Goal: Answer question/provide support: Share knowledge or assist other users

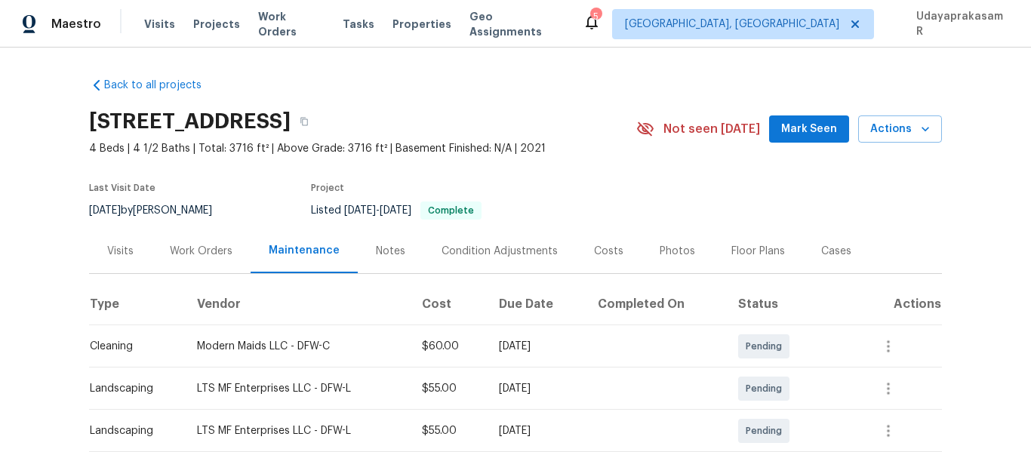
scroll to position [302, 0]
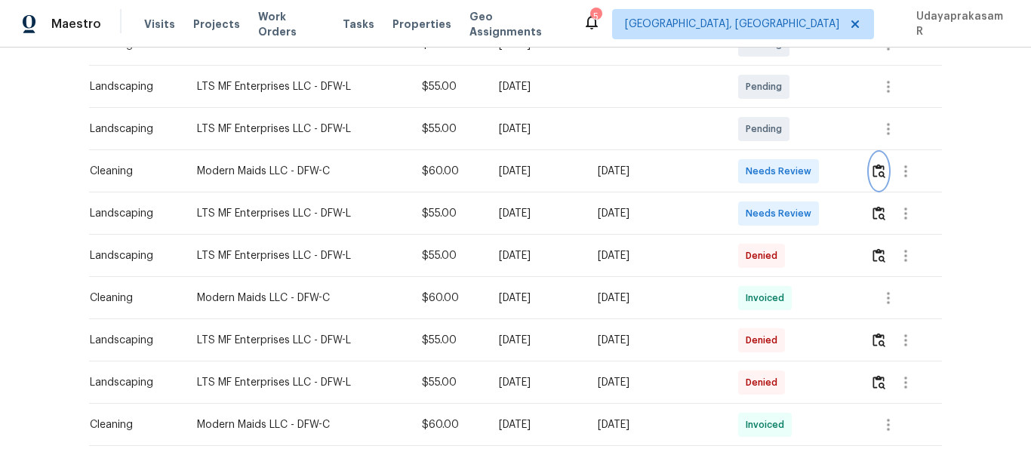
click at [876, 172] on img "button" at bounding box center [878, 171] width 13 height 14
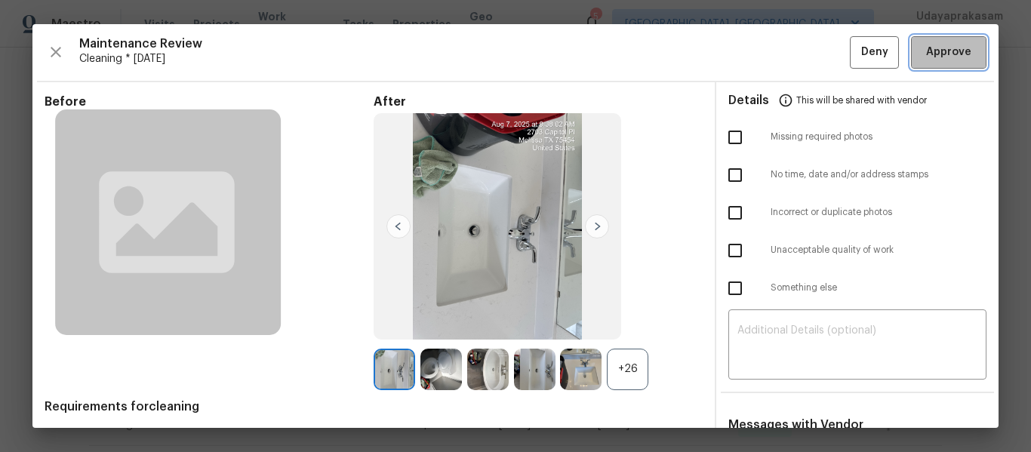
click at [926, 57] on span "Approve" at bounding box center [948, 52] width 45 height 19
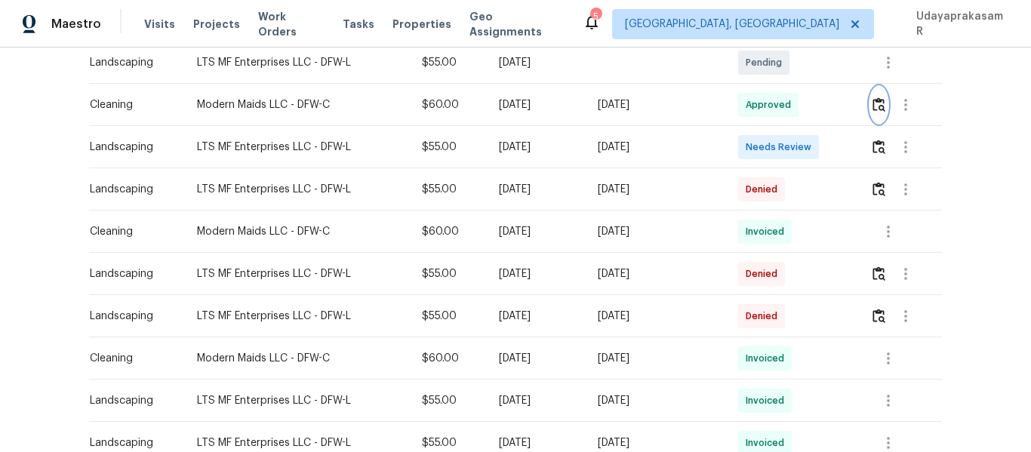
scroll to position [377, 0]
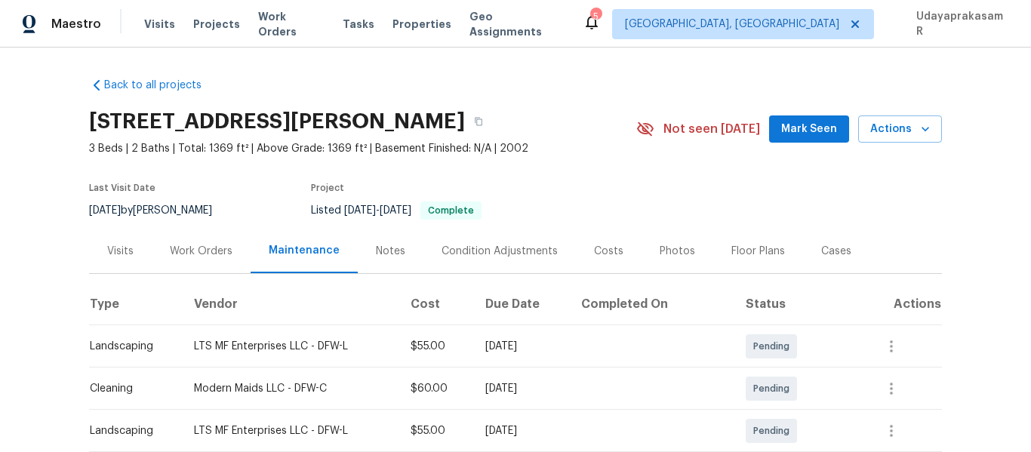
scroll to position [226, 0]
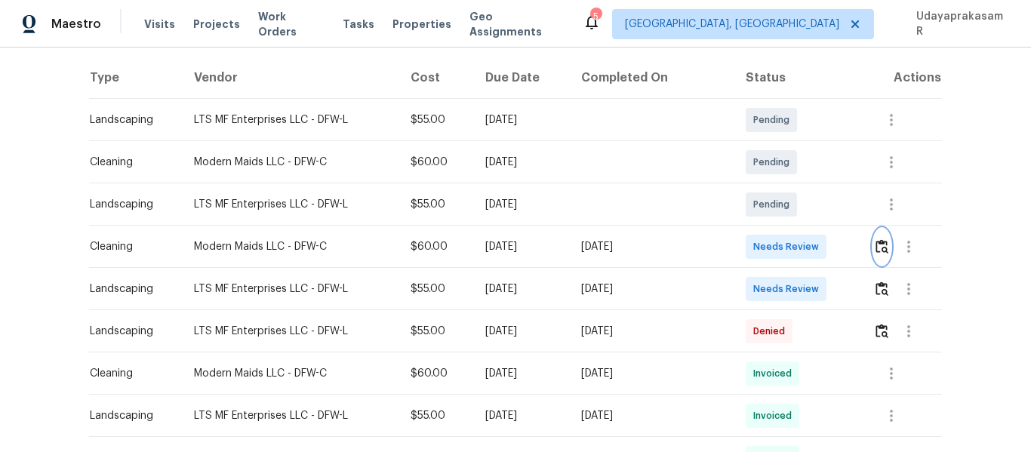
click at [881, 247] on img "button" at bounding box center [881, 246] width 13 height 14
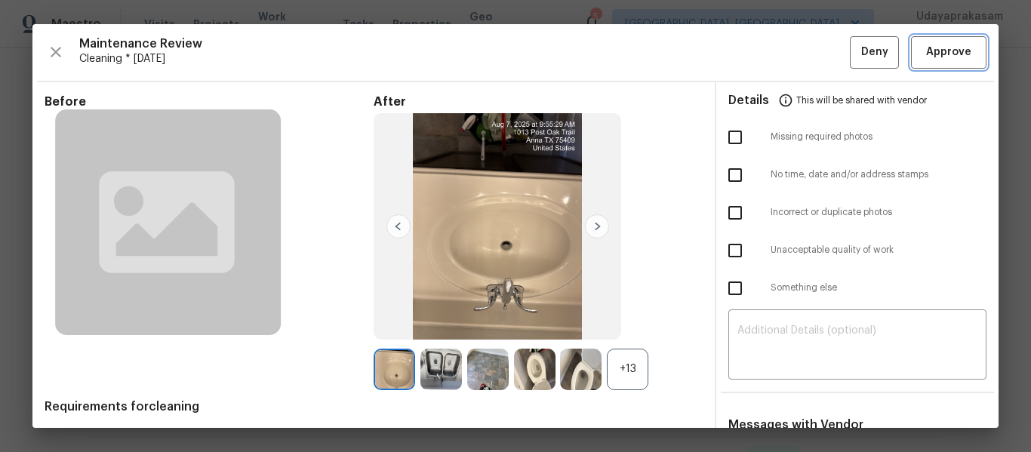
click at [926, 51] on span "Approve" at bounding box center [948, 52] width 45 height 19
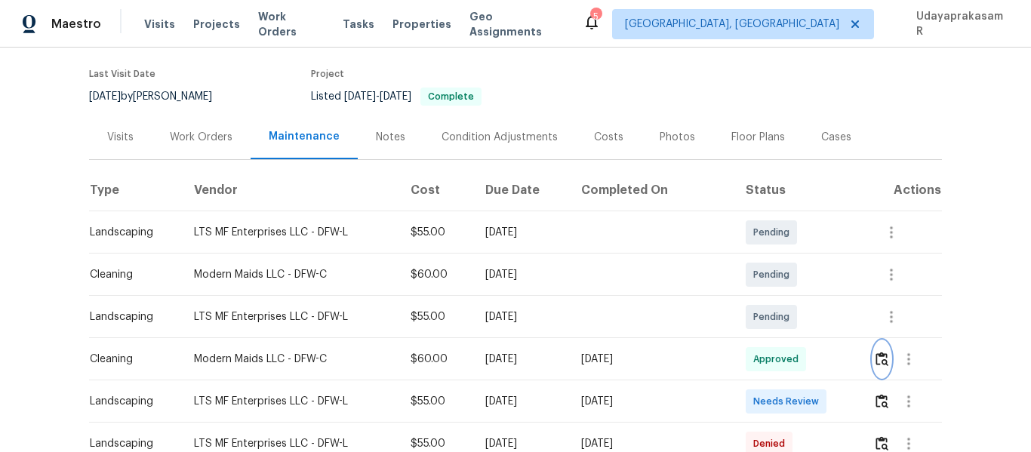
scroll to position [0, 0]
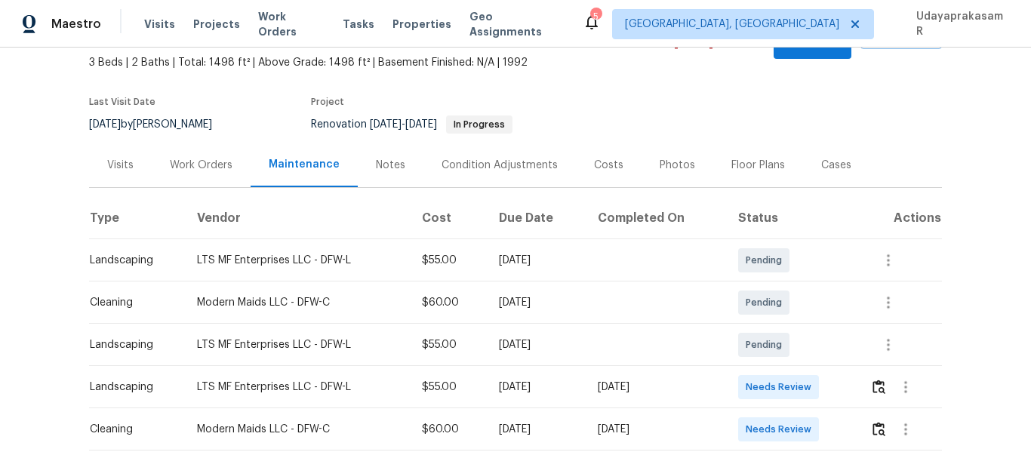
scroll to position [151, 0]
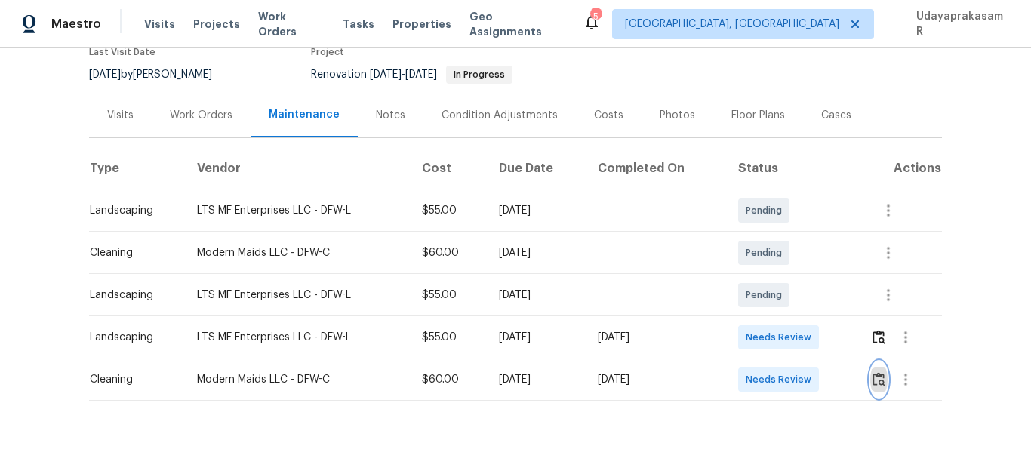
click at [872, 372] on img "button" at bounding box center [878, 379] width 13 height 14
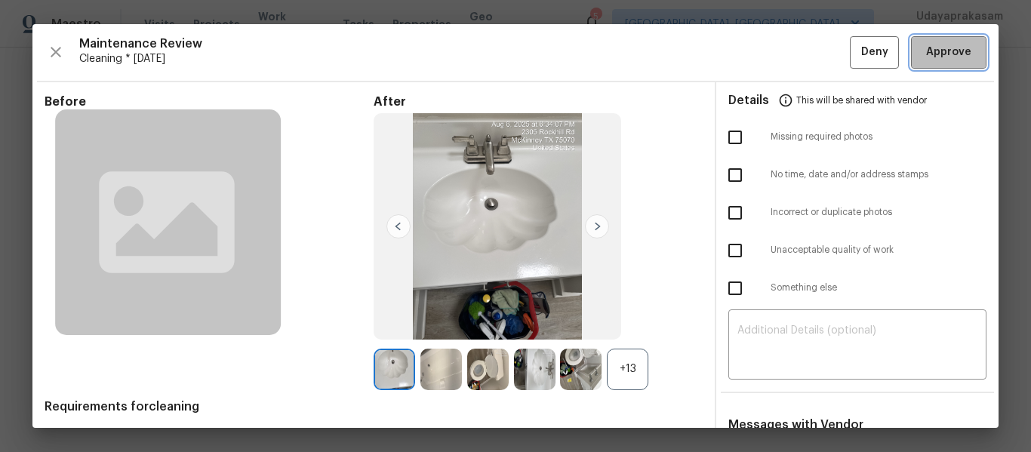
click at [948, 57] on span "Approve" at bounding box center [948, 52] width 45 height 19
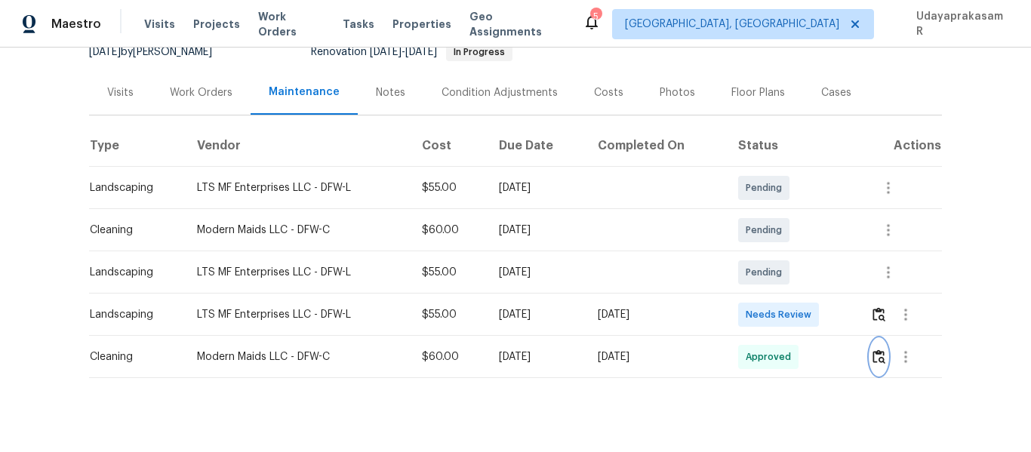
scroll to position [186, 0]
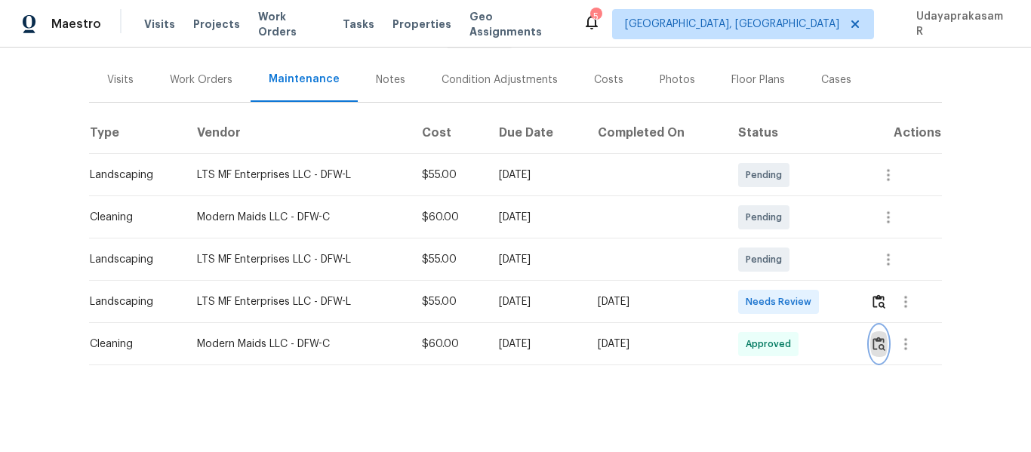
click at [874, 337] on img "button" at bounding box center [878, 344] width 13 height 14
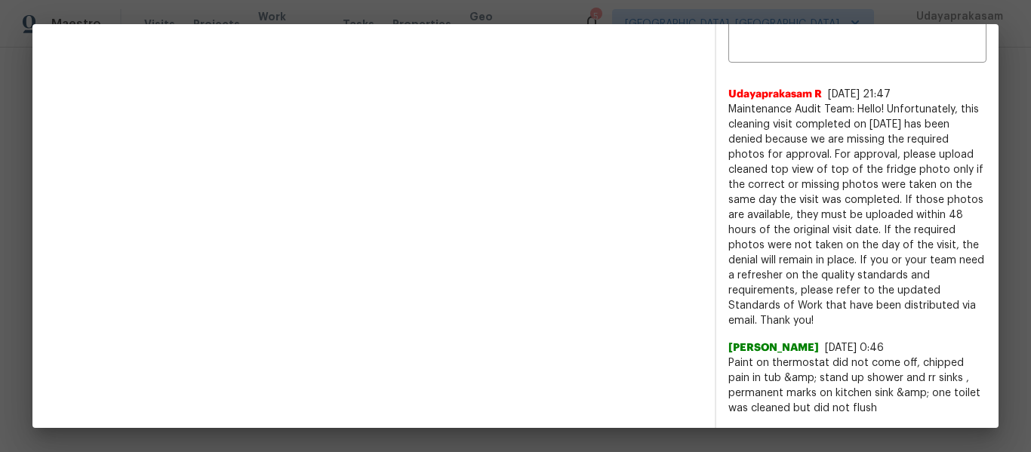
scroll to position [211, 0]
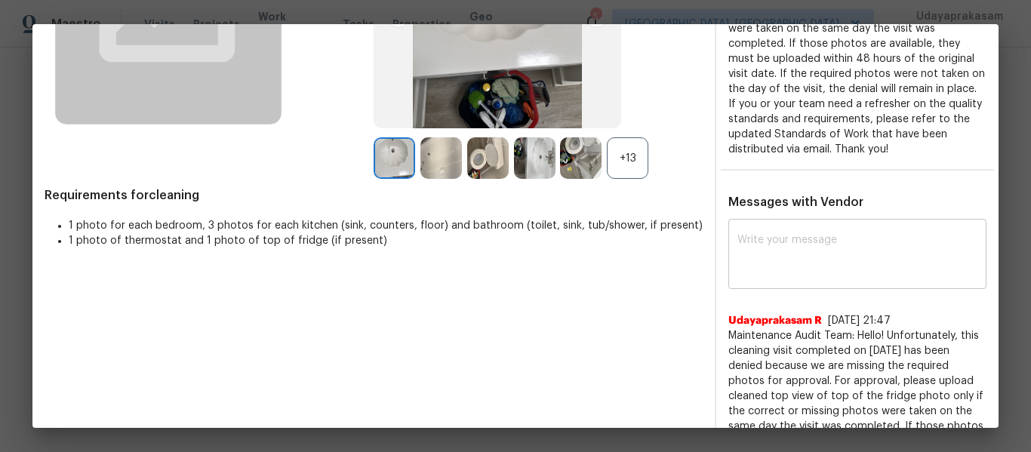
click at [768, 242] on textarea at bounding box center [857, 256] width 240 height 42
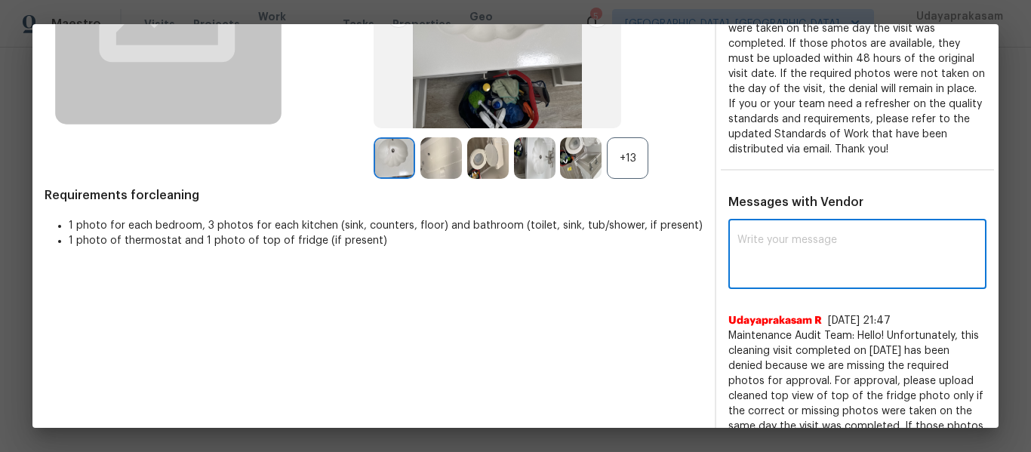
paste textarea "Maintenance Audit Team: Hello! Please disregard this below comments, After Furt…"
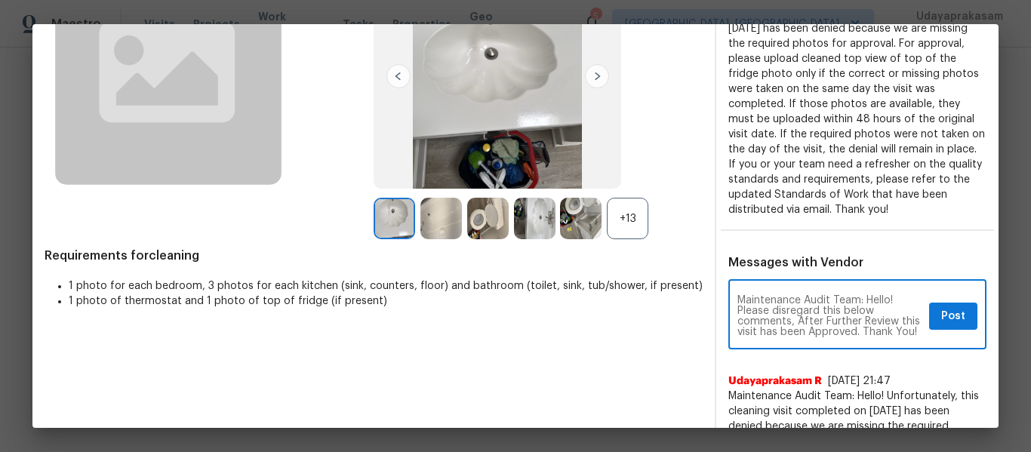
scroll to position [151, 0]
type textarea "Maintenance Audit Team: Hello! Please disregard this below comments, After Furt…"
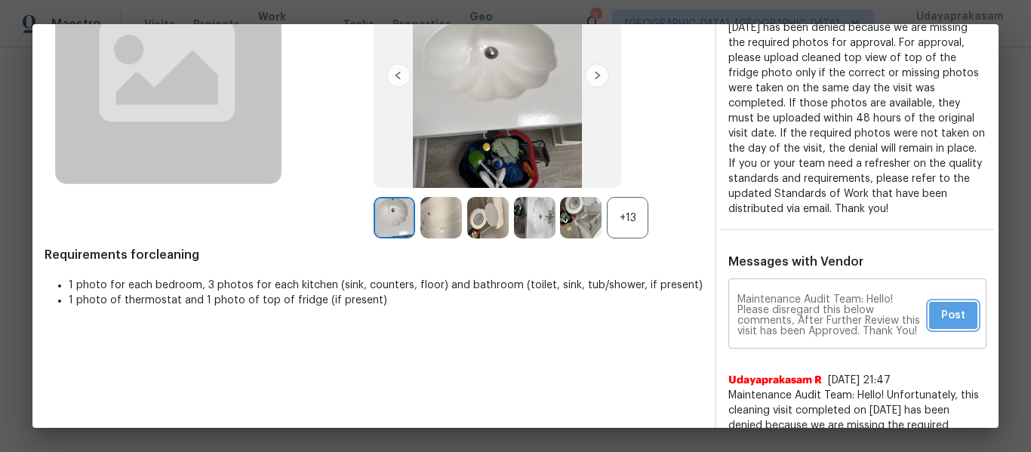
click at [944, 314] on span "Post" at bounding box center [953, 315] width 24 height 19
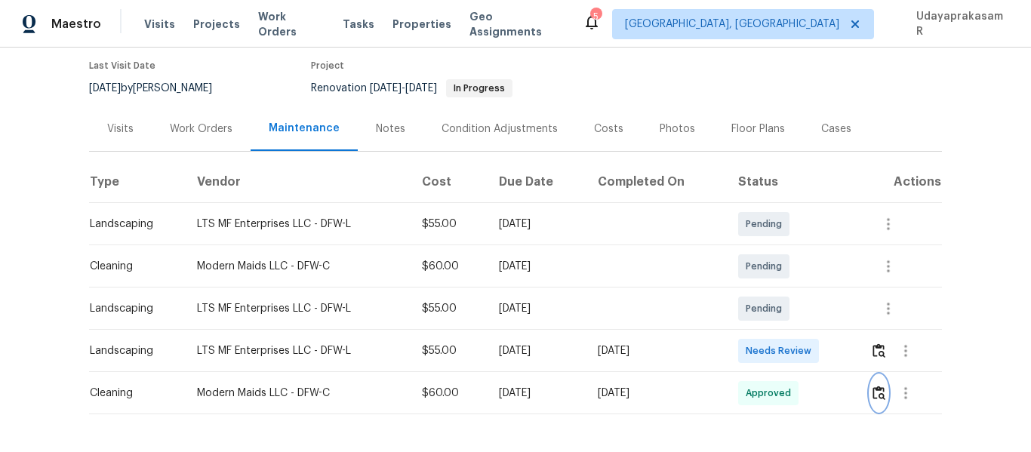
scroll to position [35, 0]
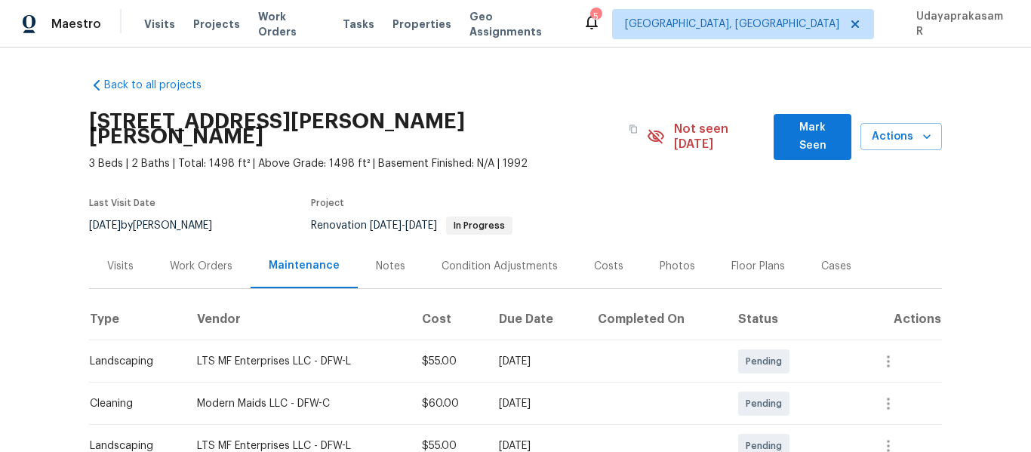
scroll to position [151, 0]
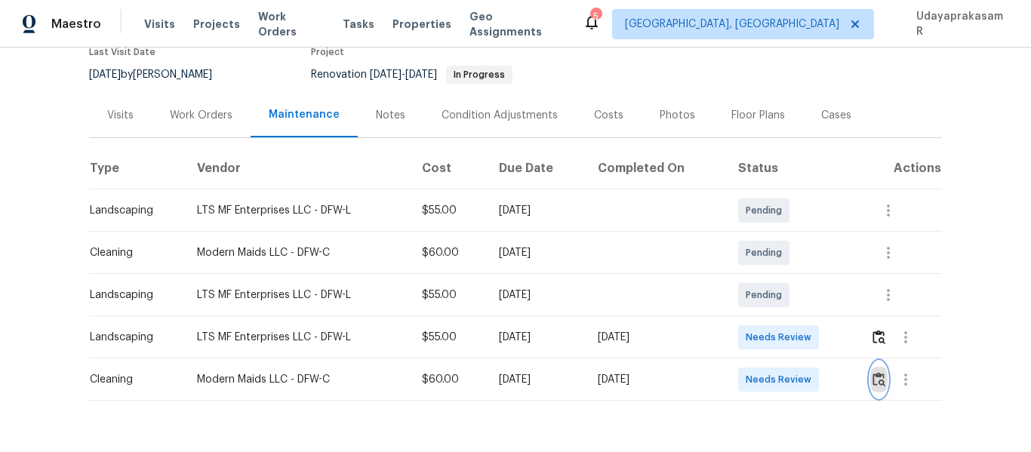
click at [876, 374] on button "button" at bounding box center [878, 379] width 17 height 36
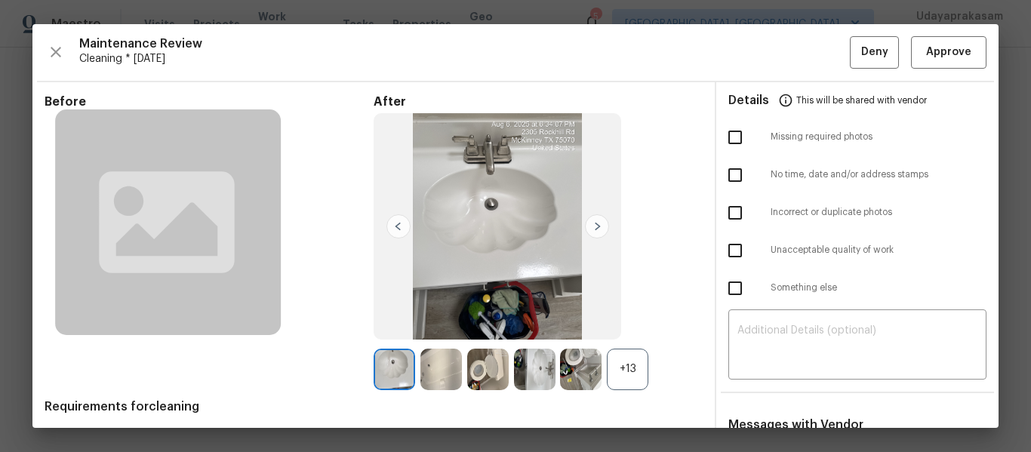
click at [728, 137] on input "checkbox" at bounding box center [735, 138] width 32 height 32
checkbox input "true"
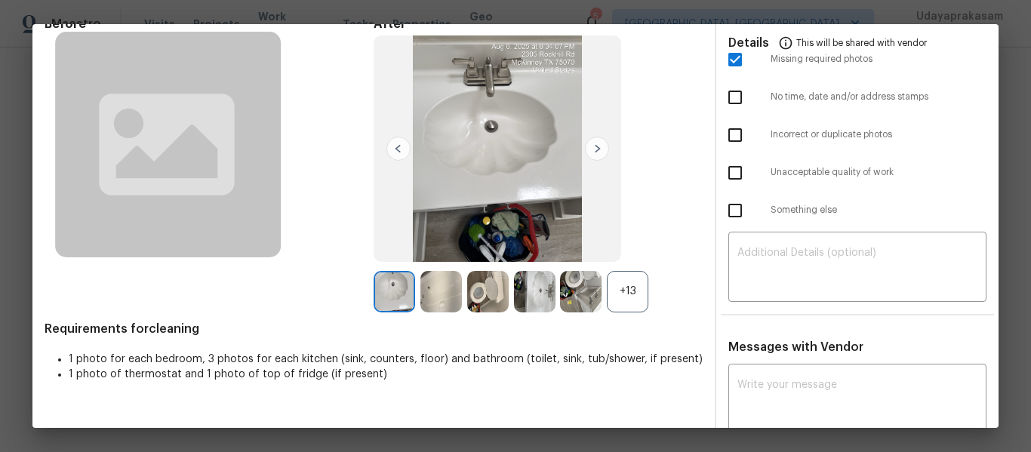
scroll to position [195, 0]
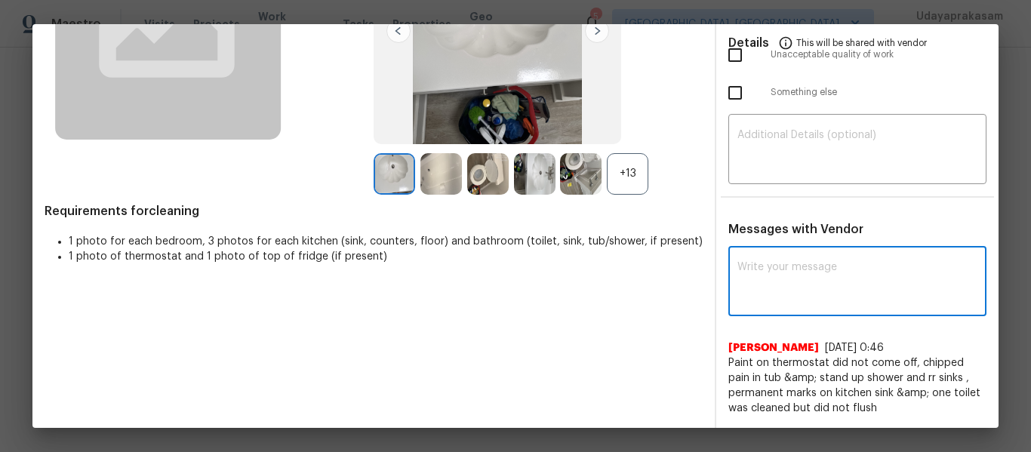
click at [783, 276] on textarea at bounding box center [857, 283] width 240 height 42
paste textarea "Maintenance Audit Team: Hello! Unfortunately, this cleaning visit completed on …"
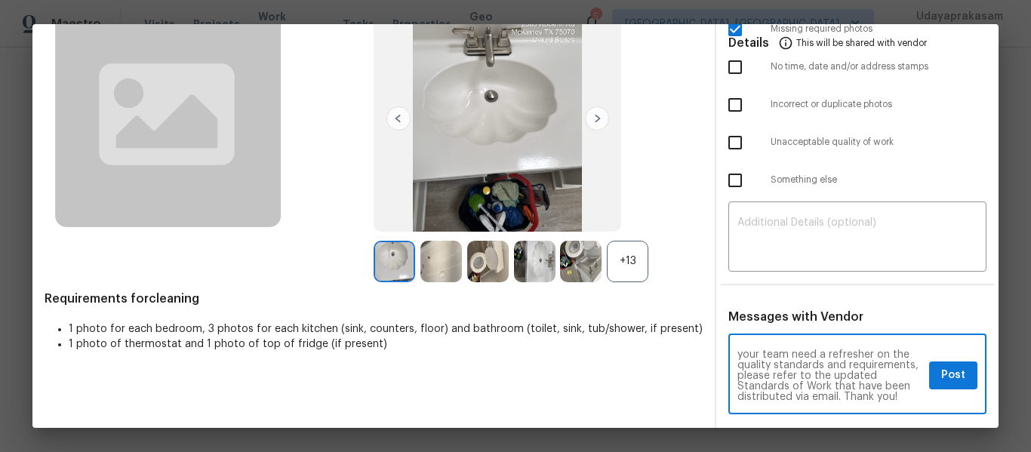
scroll to position [131, 0]
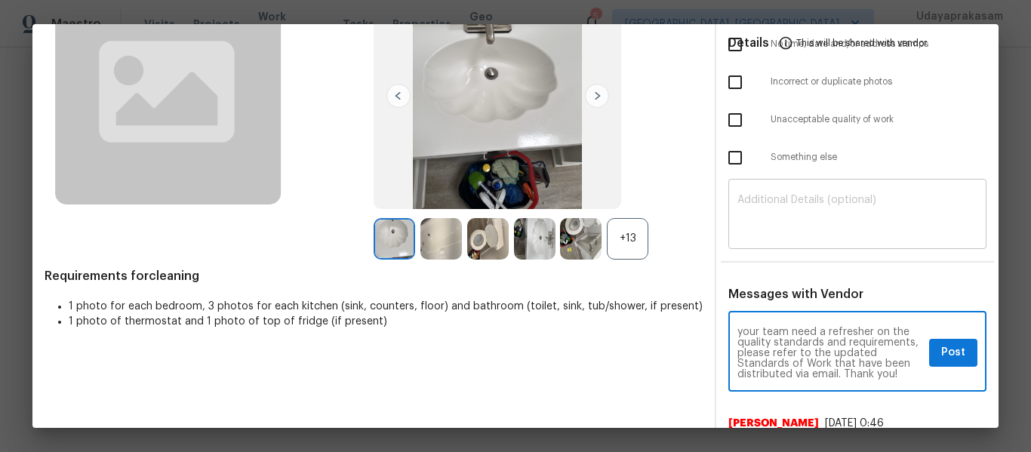
type textarea "Maintenance Audit Team: Hello! Unfortunately, this cleaning visit completed on …"
click at [795, 220] on textarea at bounding box center [857, 216] width 240 height 42
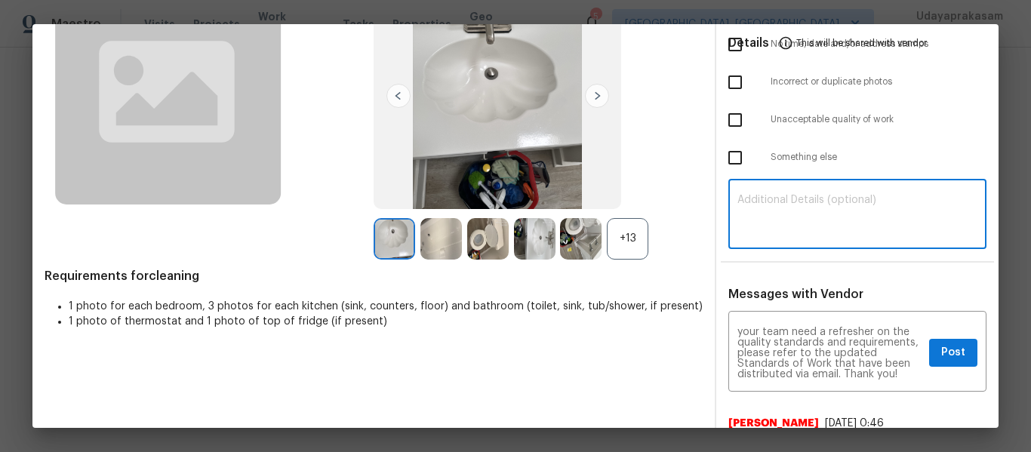
paste textarea "Maintenance Audit Team: Hello! Unfortunately, this cleaning visit completed on …"
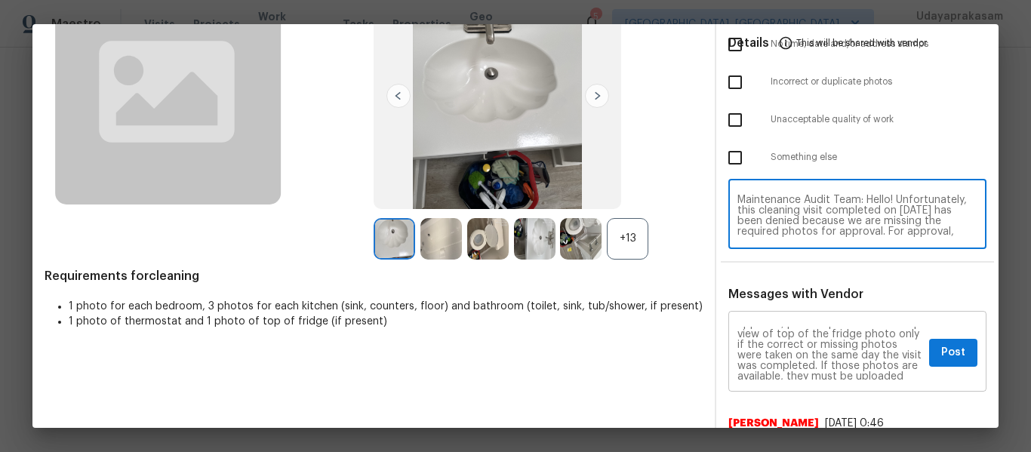
scroll to position [0, 0]
type textarea "Maintenance Audit Team: Hello! Unfortunately, this cleaning visit completed on …"
click at [944, 356] on span "Post" at bounding box center [953, 352] width 24 height 19
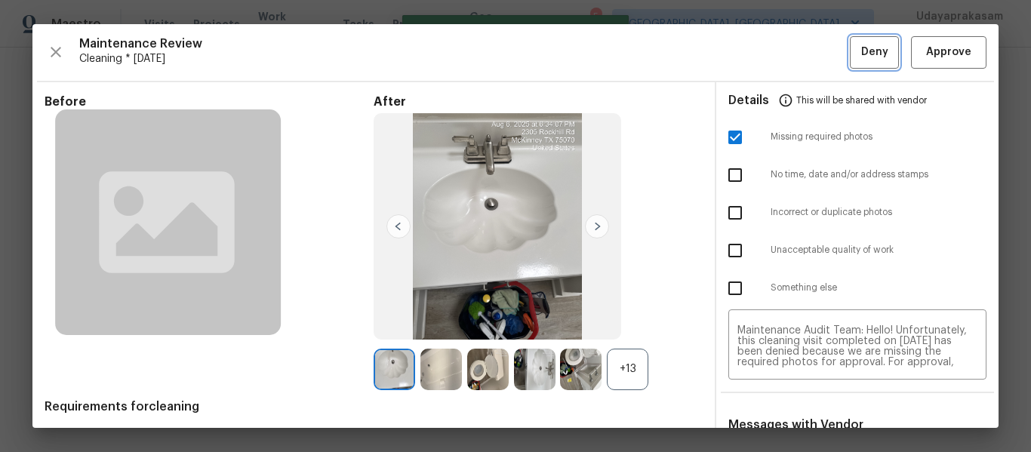
click at [850, 60] on button "Deny" at bounding box center [874, 52] width 49 height 32
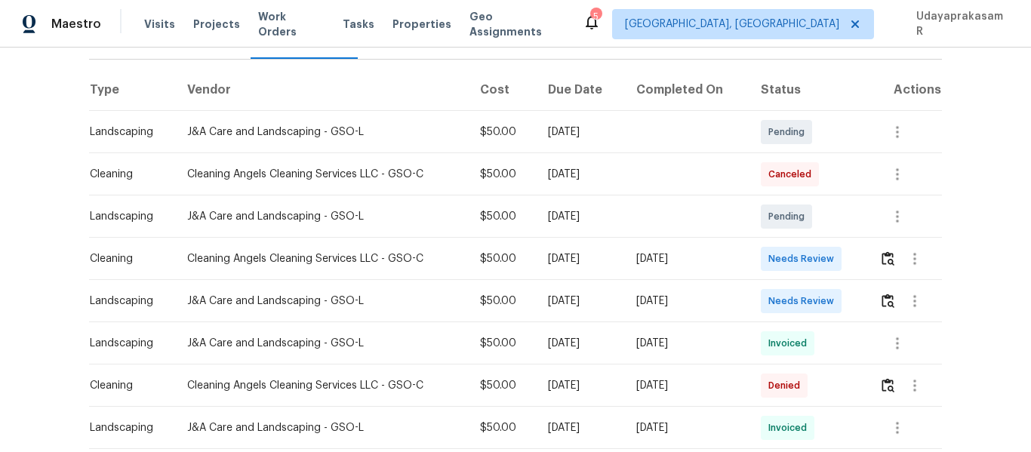
scroll to position [226, 0]
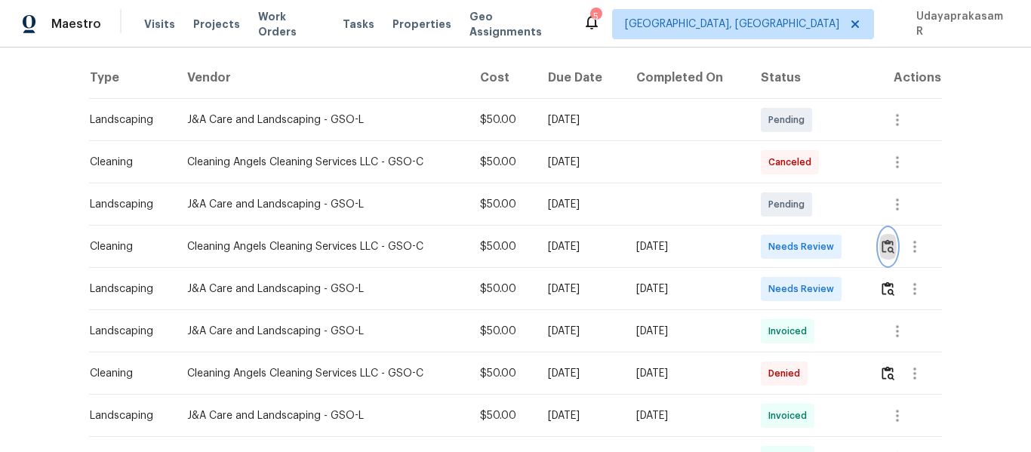
click at [883, 245] on img "button" at bounding box center [887, 246] width 13 height 14
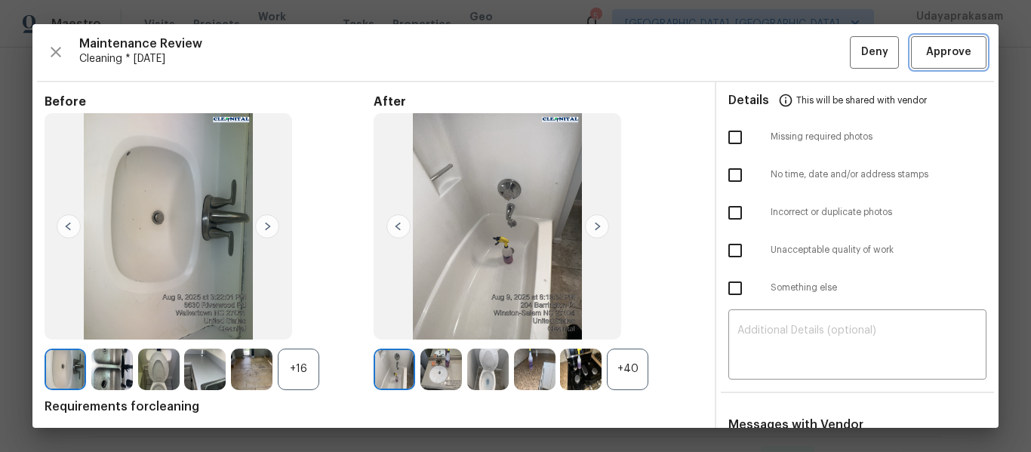
click at [927, 54] on span "Approve" at bounding box center [948, 52] width 45 height 19
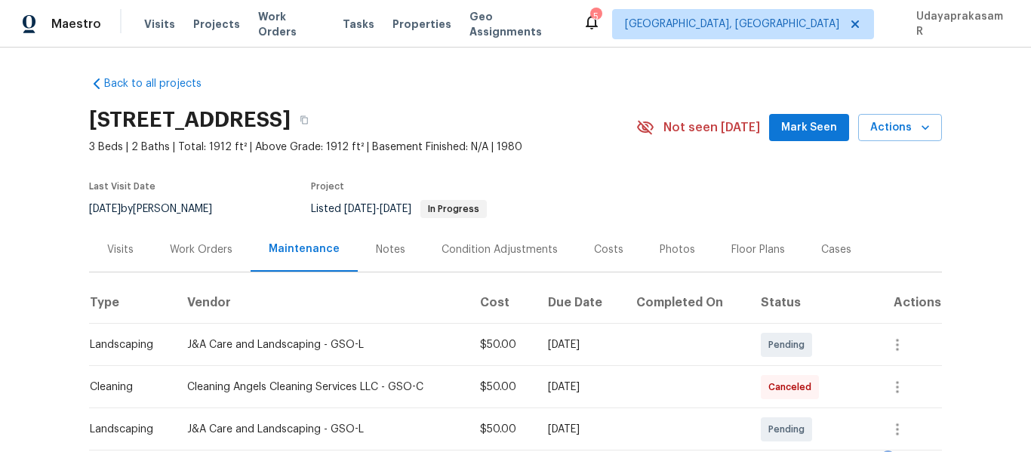
scroll to position [0, 0]
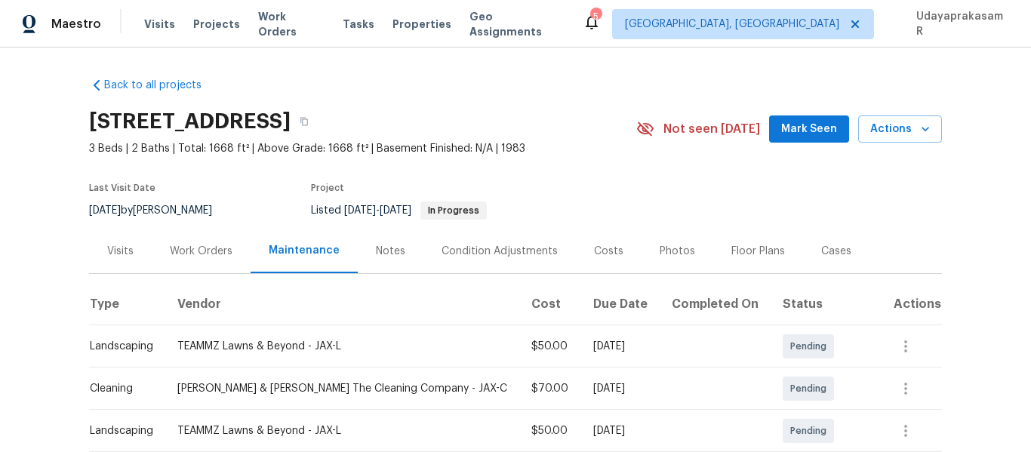
scroll to position [226, 0]
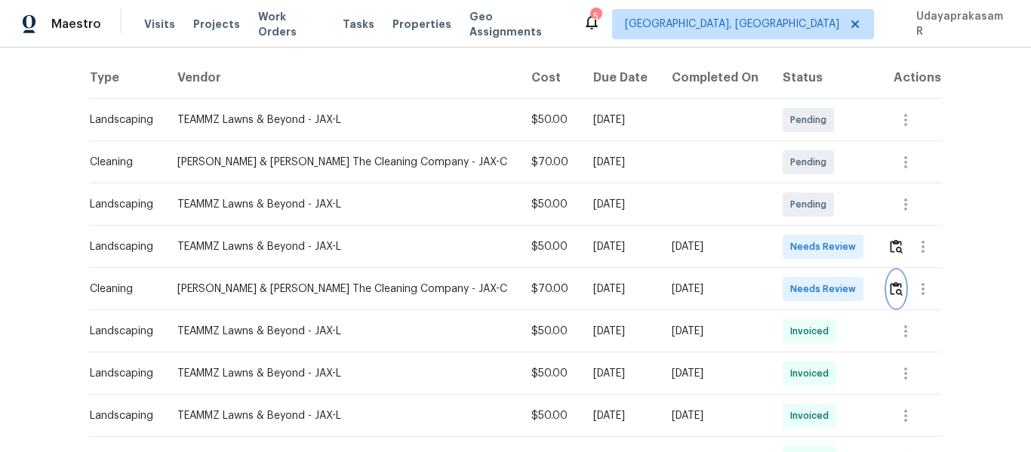
click at [887, 299] on button "button" at bounding box center [895, 289] width 17 height 36
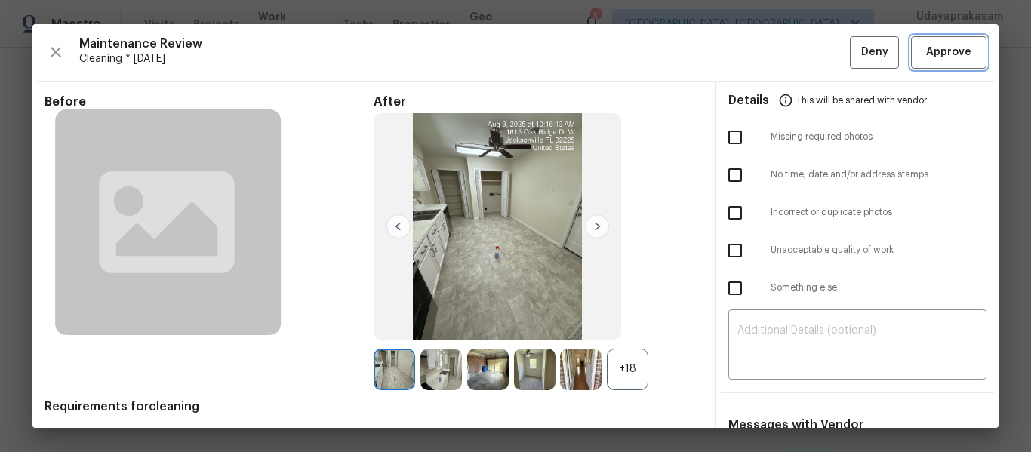
click at [928, 48] on span "Approve" at bounding box center [948, 52] width 45 height 19
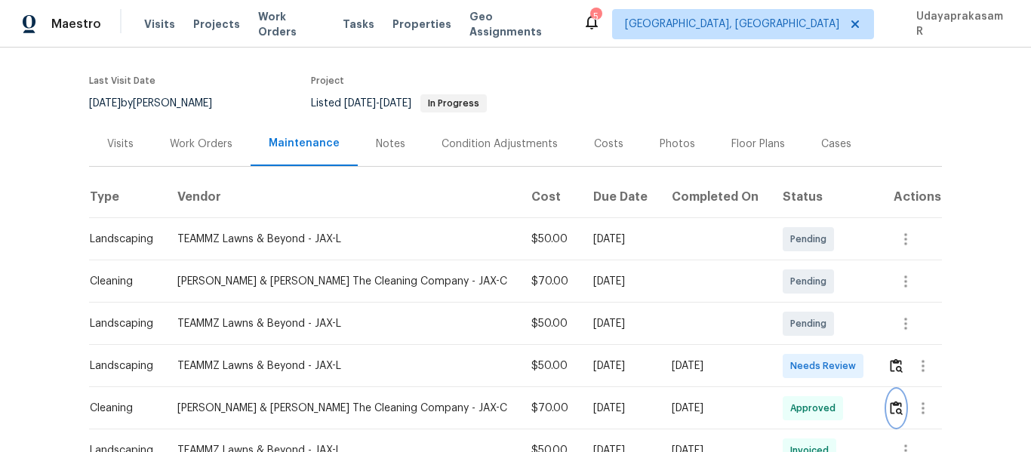
scroll to position [0, 0]
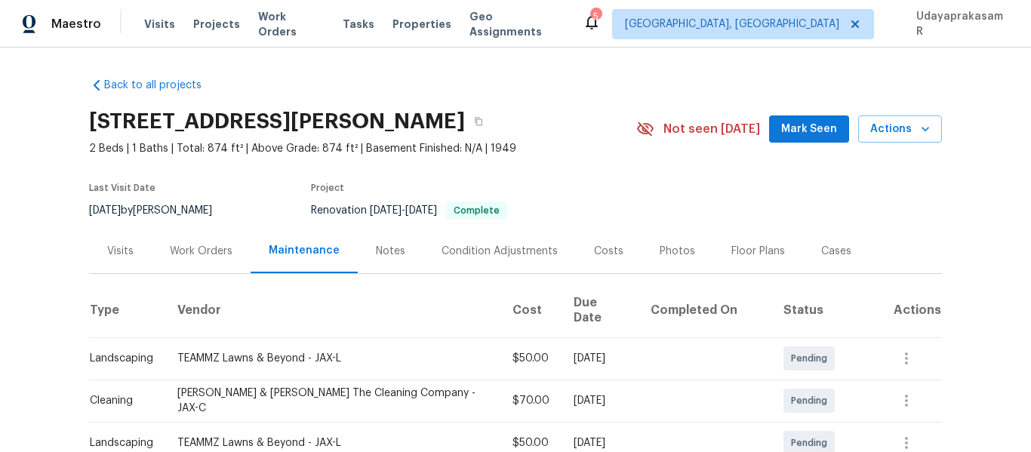
scroll to position [226, 0]
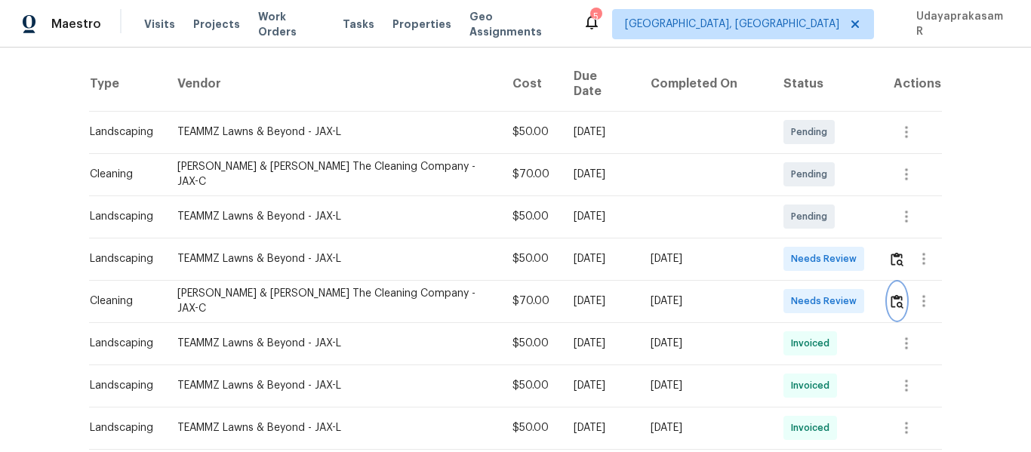
click at [891, 294] on img "button" at bounding box center [897, 301] width 13 height 14
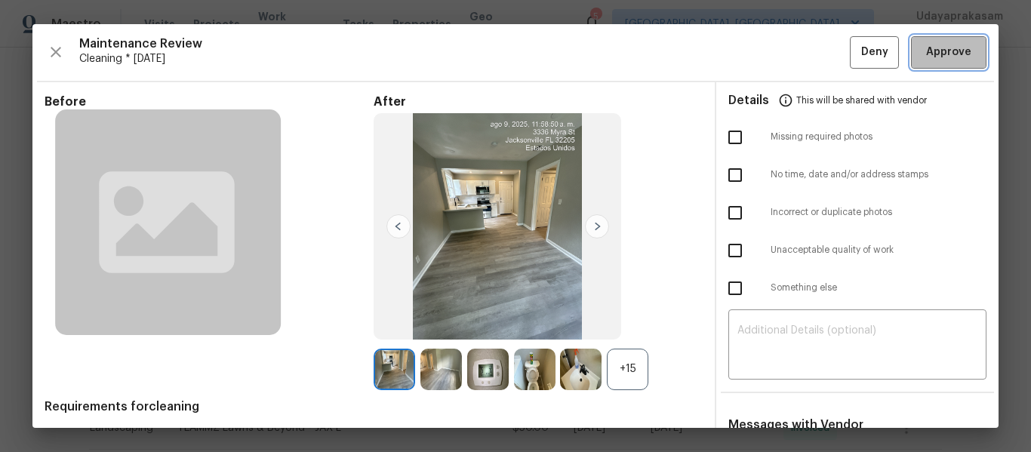
click at [952, 53] on span "Approve" at bounding box center [948, 52] width 45 height 19
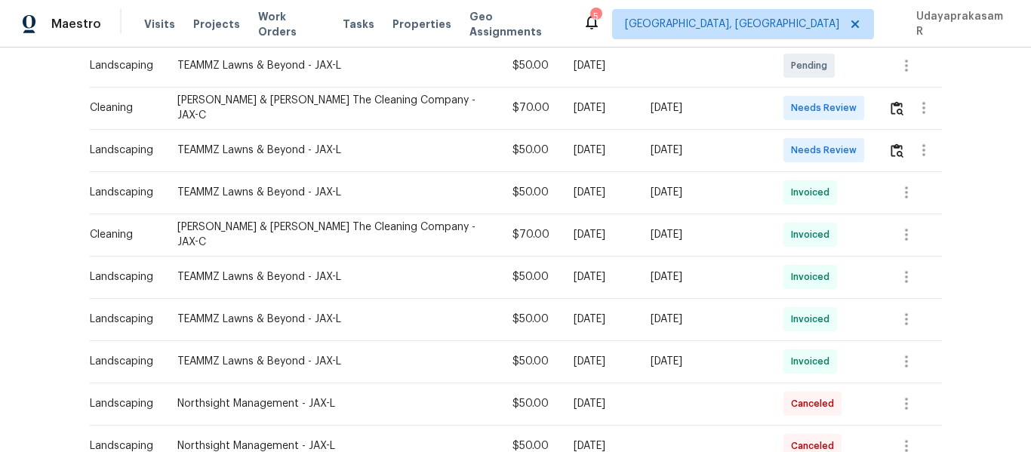
scroll to position [302, 0]
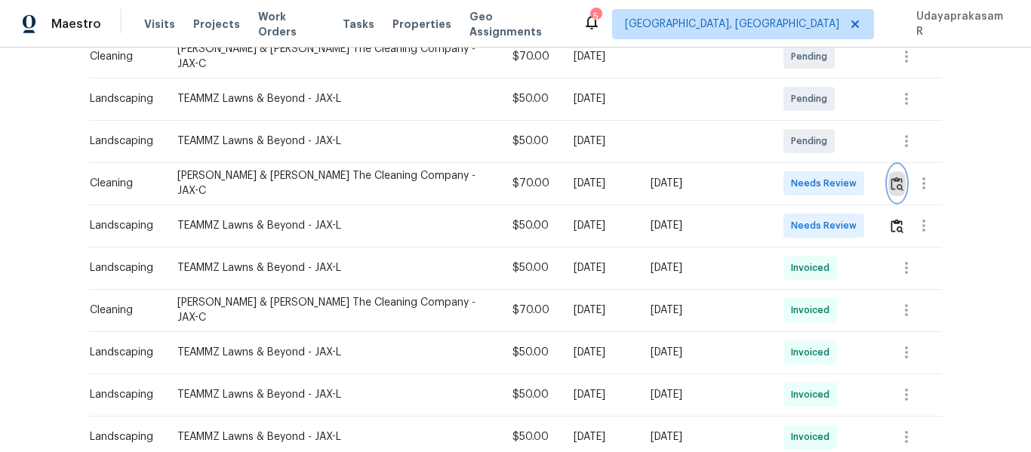
click at [891, 177] on img "button" at bounding box center [897, 184] width 13 height 14
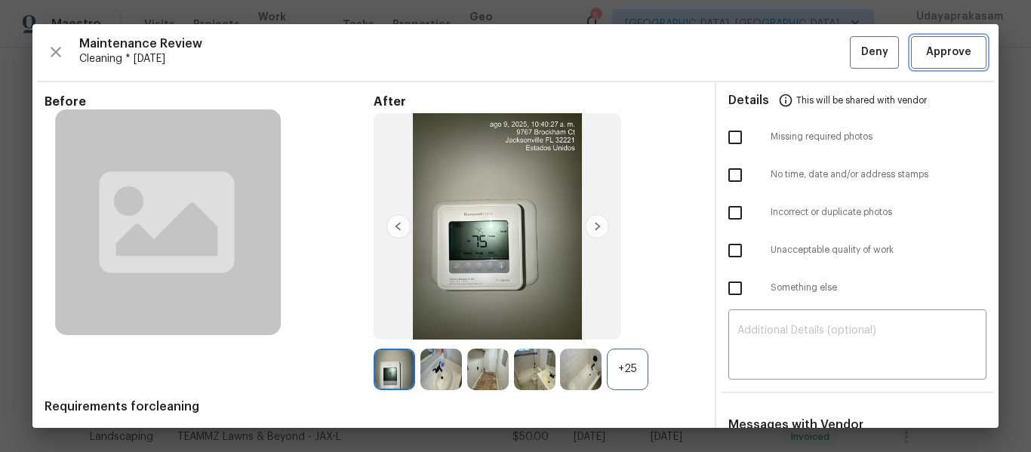
click at [927, 44] on span "Approve" at bounding box center [948, 52] width 45 height 19
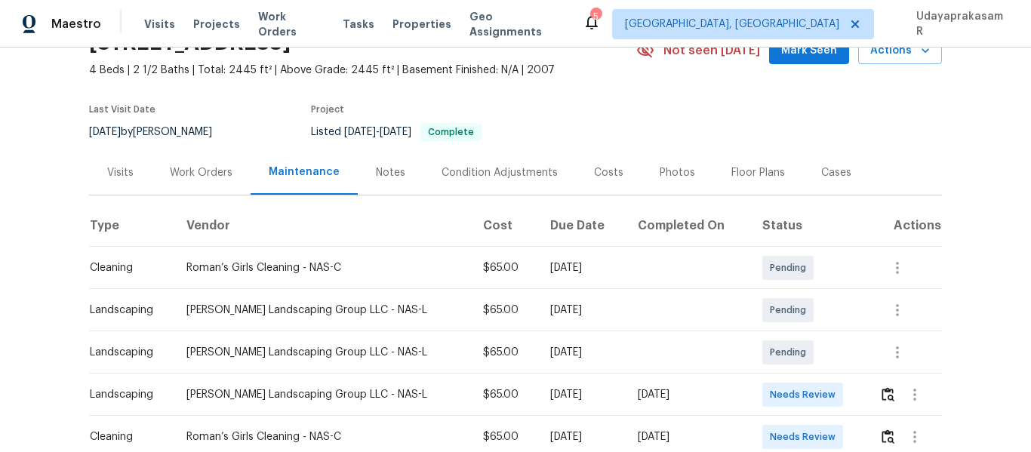
scroll to position [226, 0]
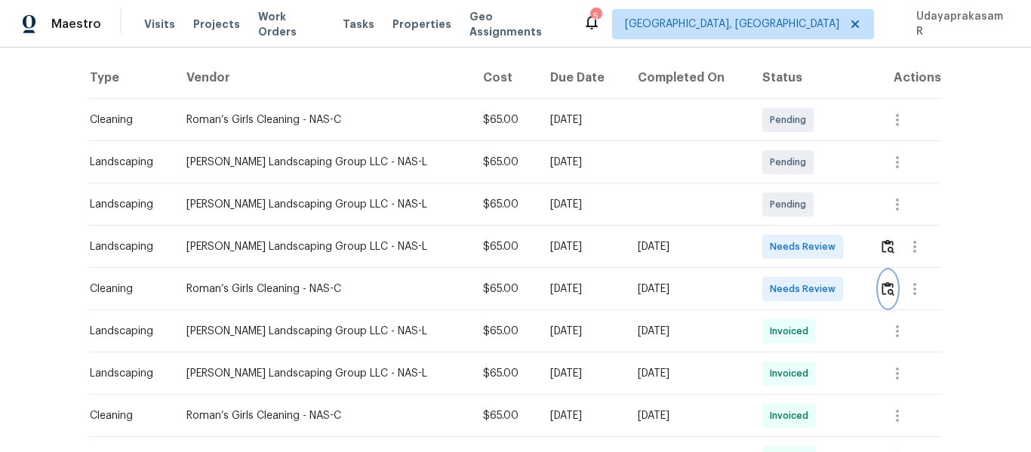
click at [891, 284] on button "button" at bounding box center [887, 289] width 17 height 36
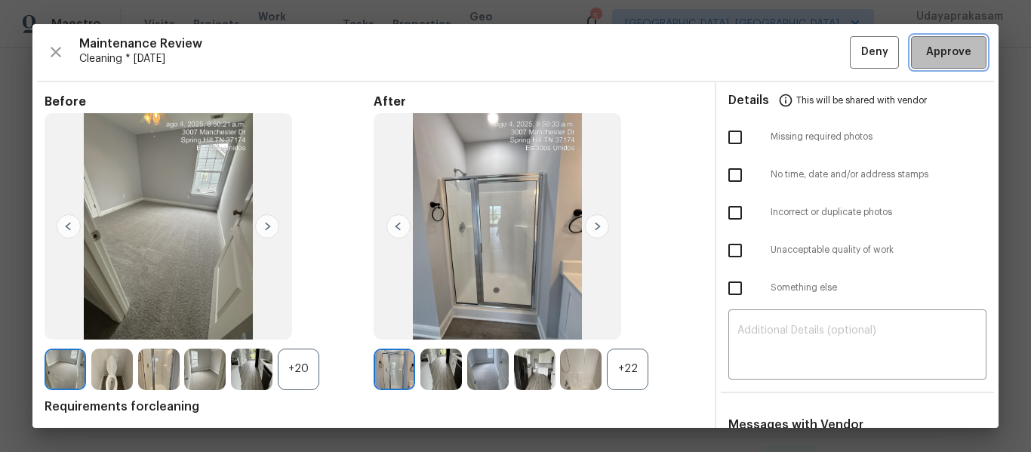
click at [957, 58] on span "Approve" at bounding box center [948, 52] width 45 height 19
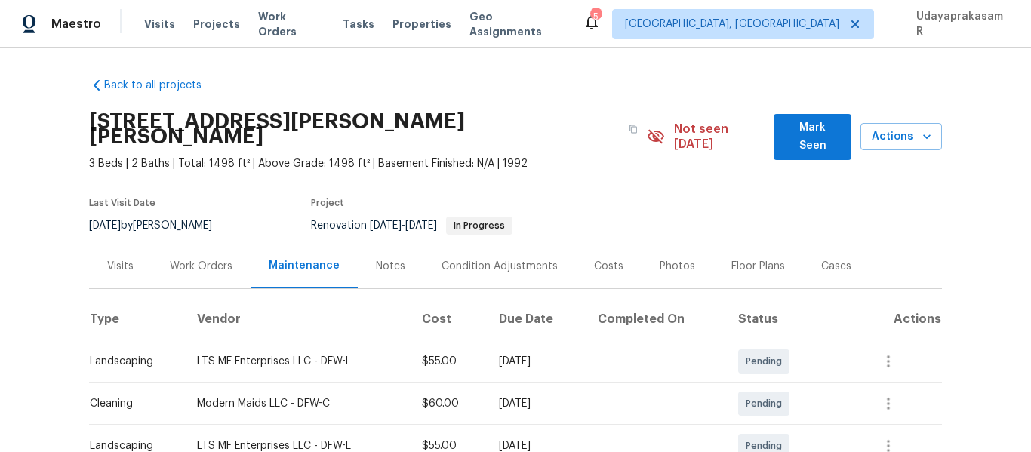
scroll to position [186, 0]
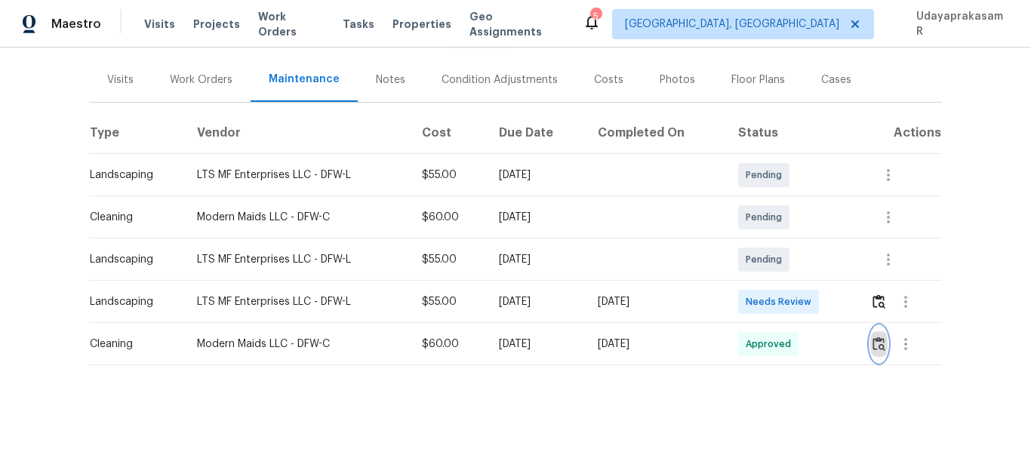
click at [875, 337] on img "button" at bounding box center [878, 344] width 13 height 14
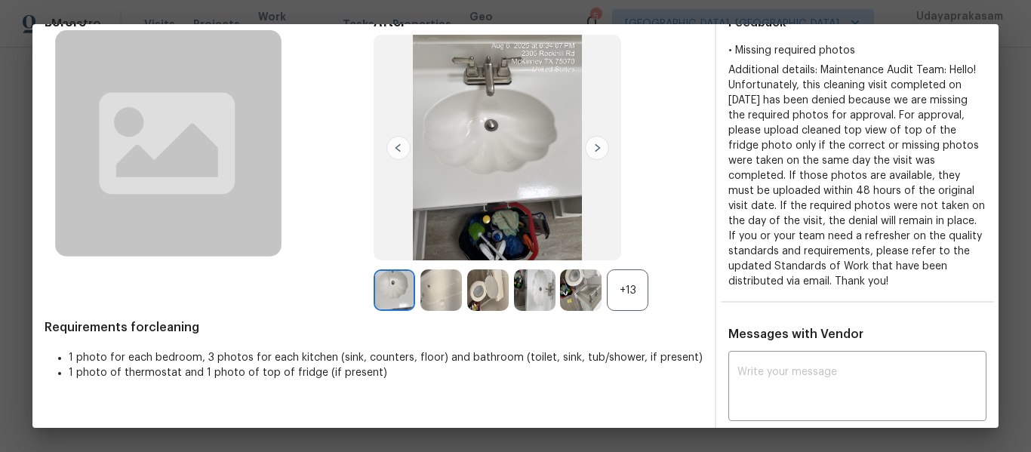
scroll to position [226, 0]
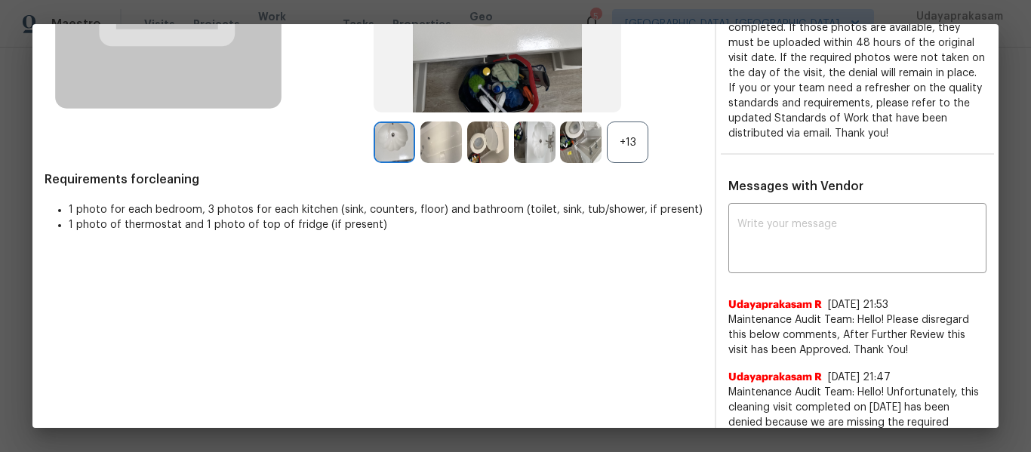
click at [607, 135] on div "+13" at bounding box center [628, 143] width 42 height 42
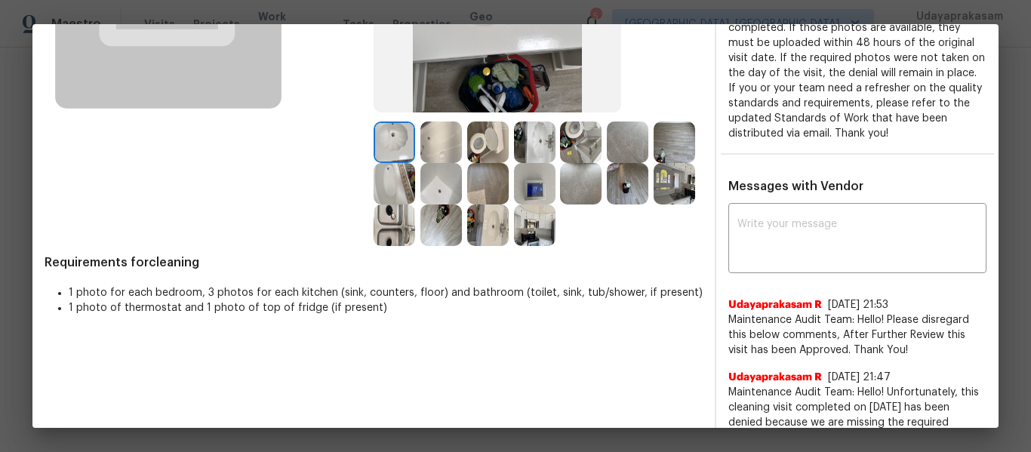
click at [555, 235] on img at bounding box center [535, 226] width 42 height 42
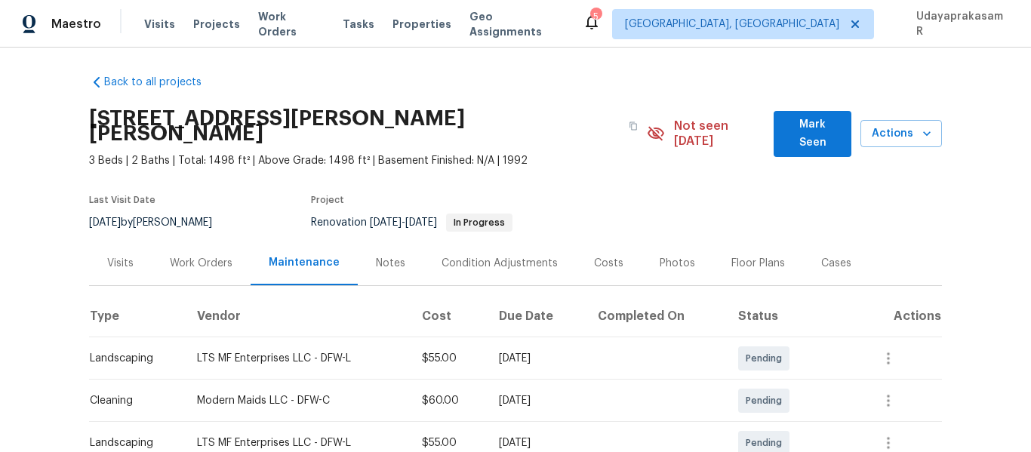
scroll to position [0, 0]
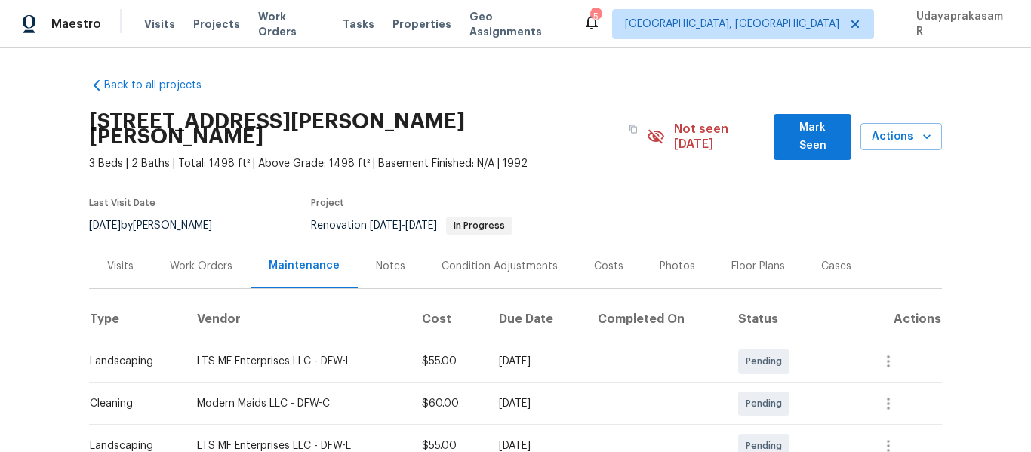
click at [531, 109] on div "2305 Rockhill Rd, McKinney, TX 75072" at bounding box center [368, 129] width 558 height 54
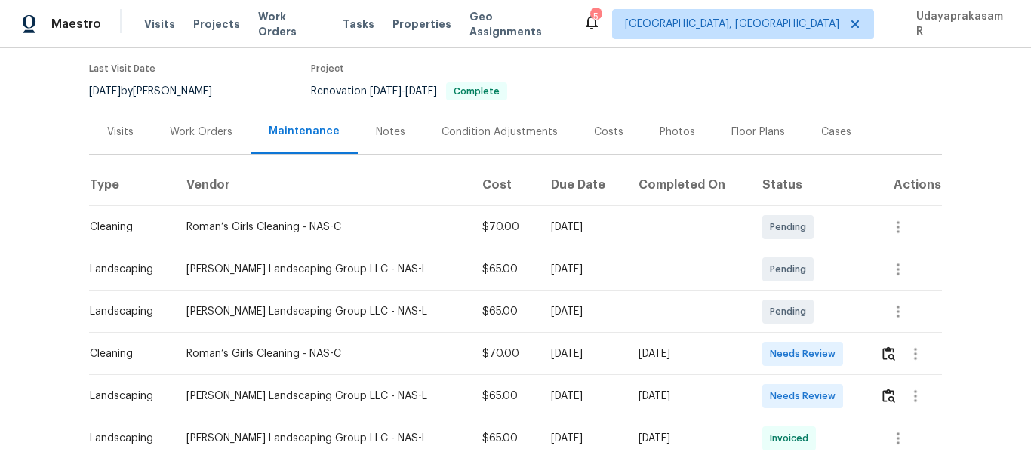
scroll to position [226, 0]
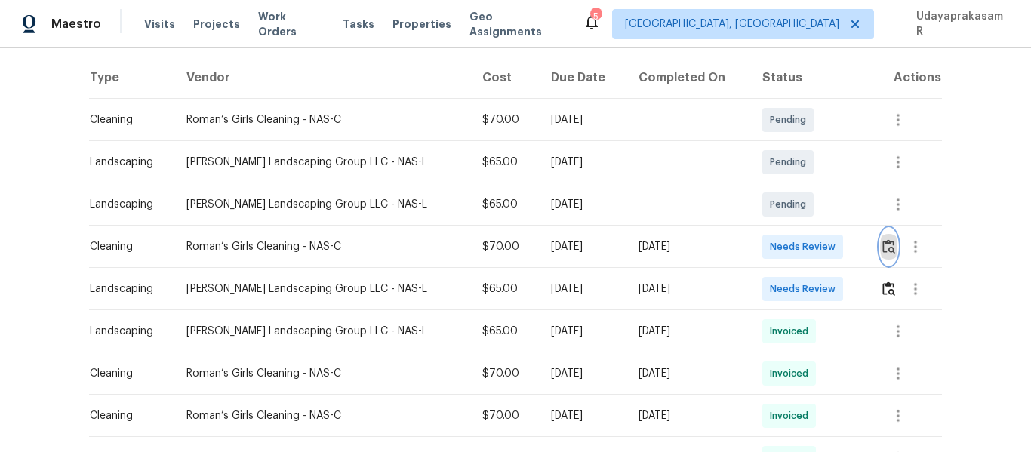
click at [882, 252] on img "button" at bounding box center [888, 246] width 13 height 14
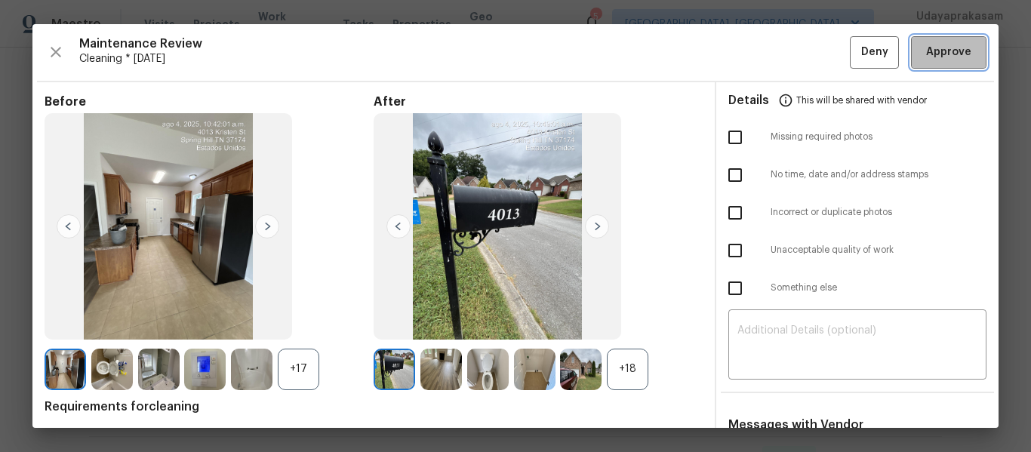
click at [930, 50] on span "Approve" at bounding box center [948, 52] width 45 height 19
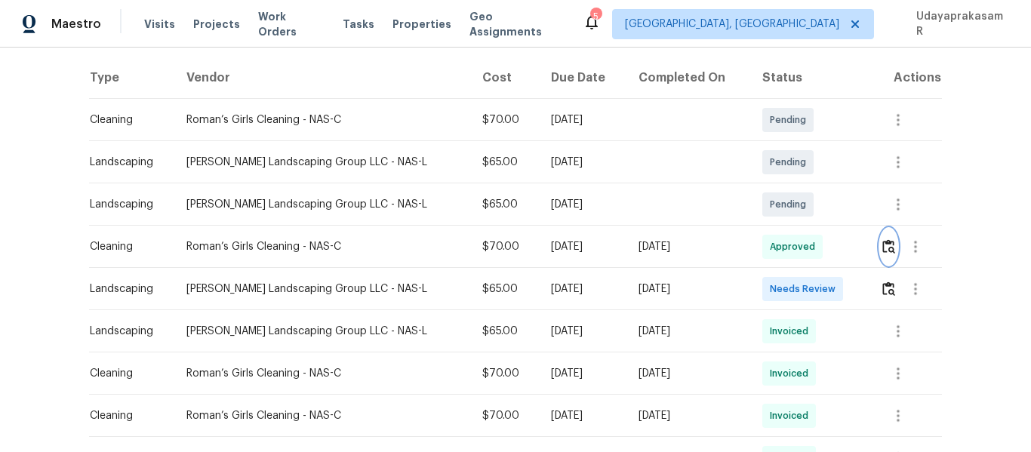
scroll to position [0, 0]
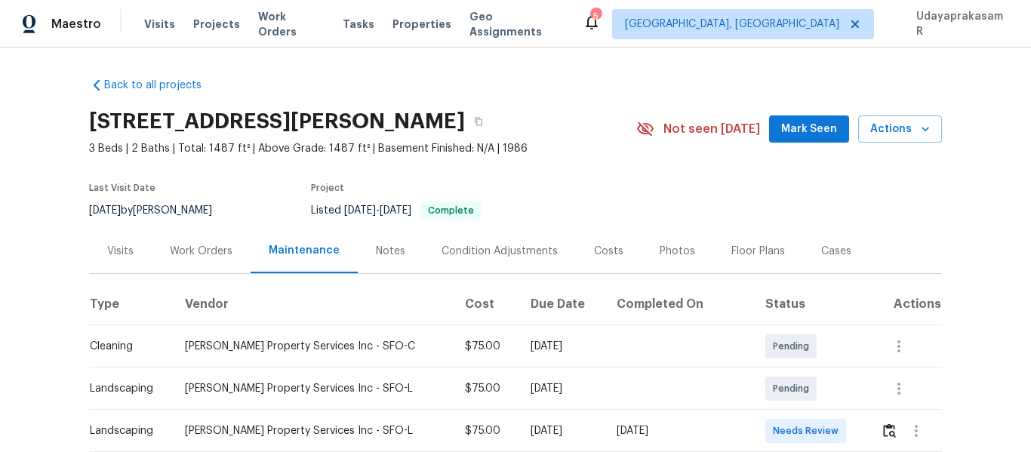
scroll to position [226, 0]
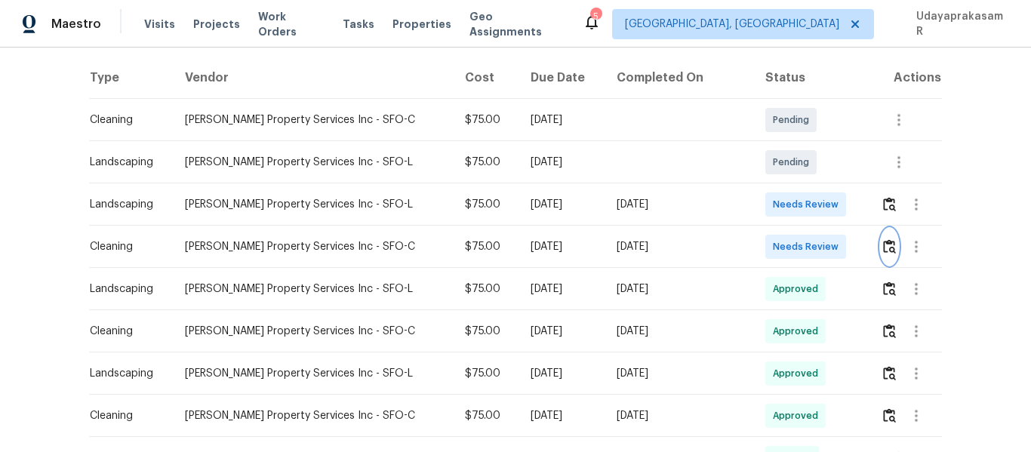
click at [884, 250] on img "button" at bounding box center [889, 246] width 13 height 14
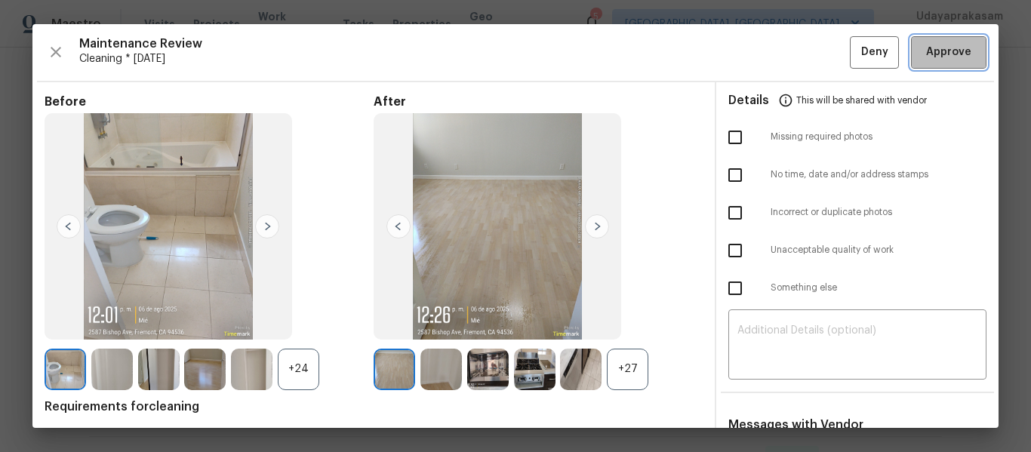
click at [926, 52] on span "Approve" at bounding box center [948, 52] width 45 height 19
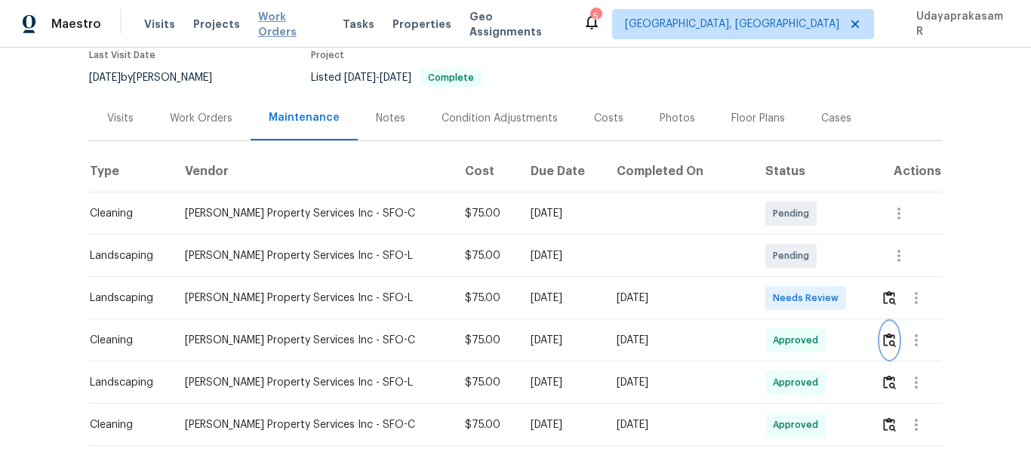
scroll to position [0, 0]
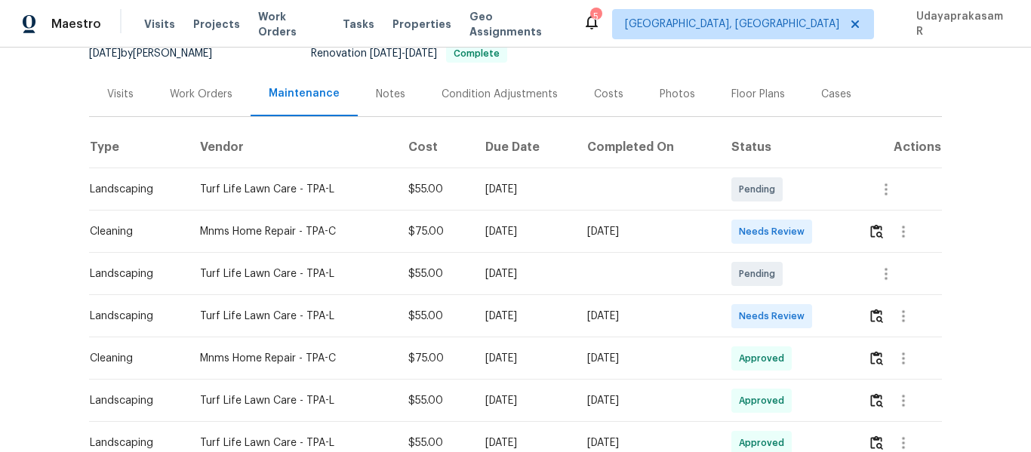
scroll to position [151, 0]
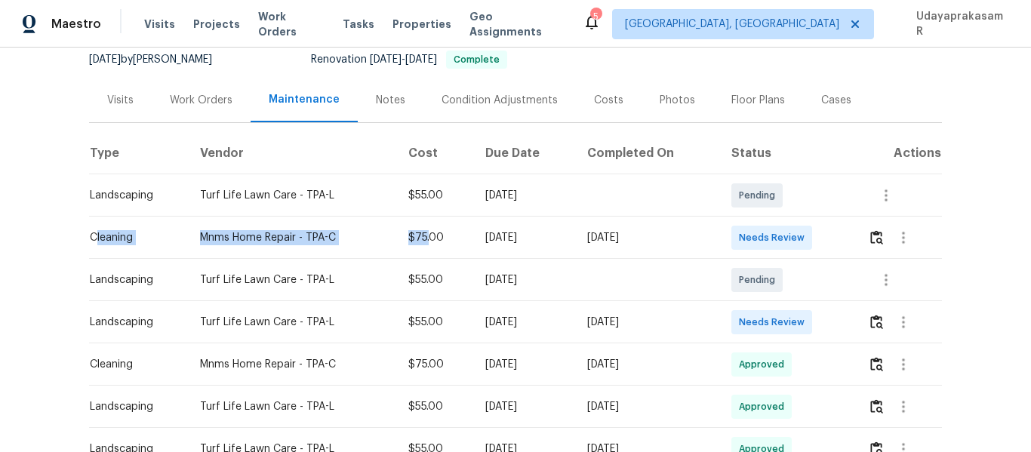
drag, startPoint x: 92, startPoint y: 232, endPoint x: 411, endPoint y: 232, distance: 318.5
click at [411, 232] on tr "Cleaning Mnms Home Repair - TPA-C $75.00 Mon, Aug 11 2025 Sat, Aug 09 2025 Need…" at bounding box center [515, 238] width 853 height 42
click at [418, 235] on div "$75.00" at bounding box center [435, 237] width 54 height 15
click at [868, 235] on button "button" at bounding box center [876, 238] width 17 height 36
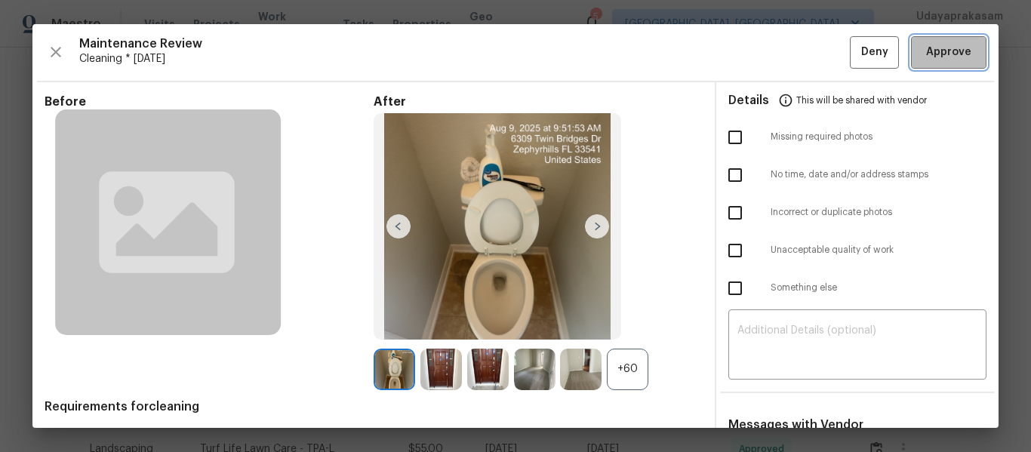
click at [932, 50] on span "Approve" at bounding box center [948, 52] width 45 height 19
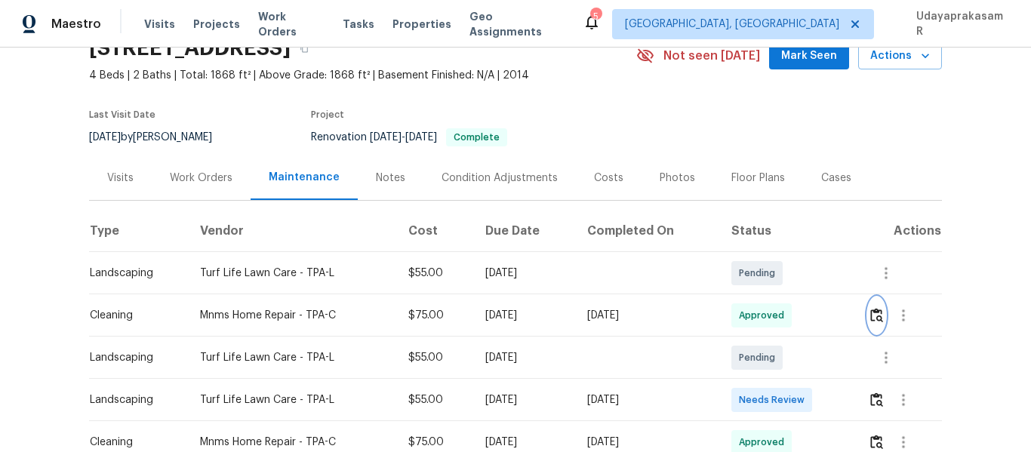
scroll to position [0, 0]
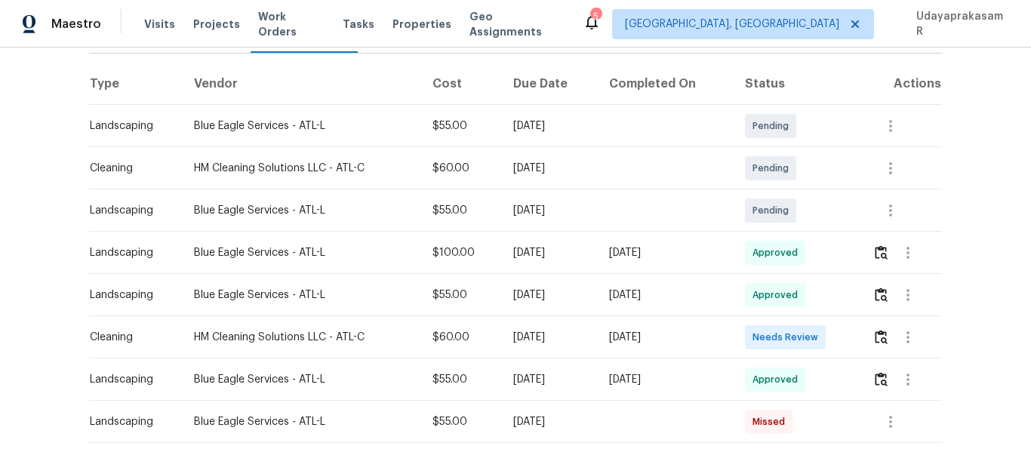
scroll to position [226, 0]
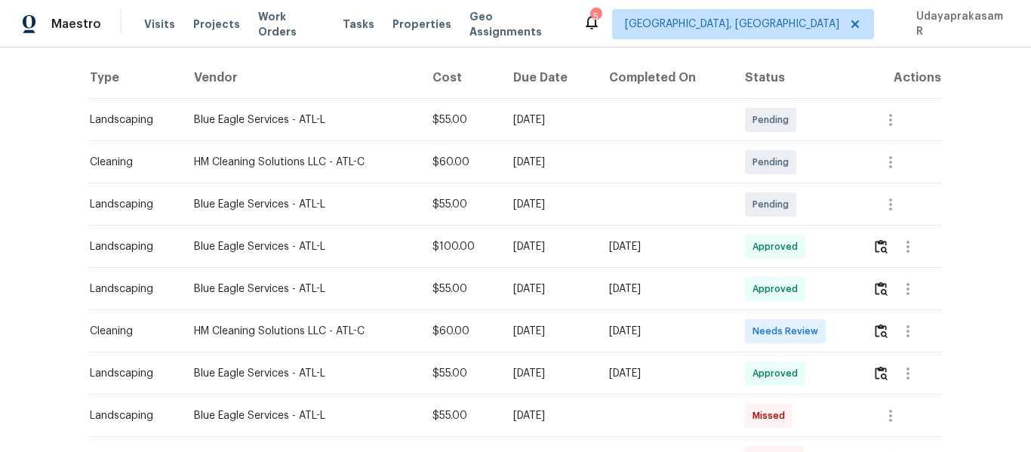
click at [872, 334] on div at bounding box center [906, 331] width 69 height 36
click at [872, 332] on div at bounding box center [906, 331] width 69 height 36
click at [875, 331] on img "button" at bounding box center [881, 331] width 13 height 14
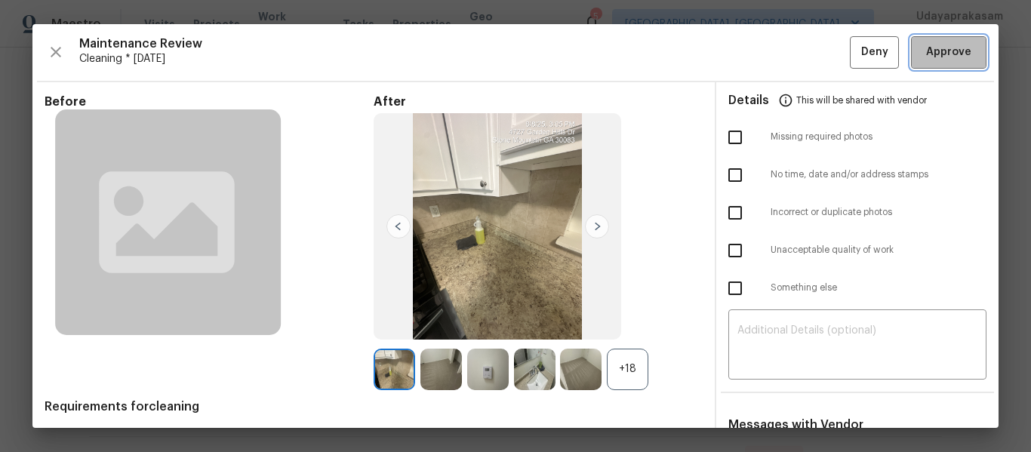
click at [926, 46] on span "Approve" at bounding box center [948, 52] width 45 height 19
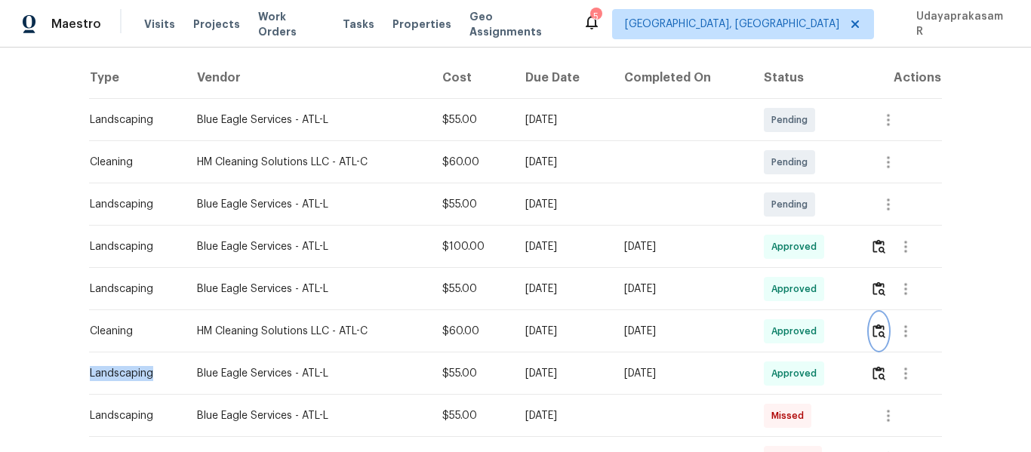
scroll to position [0, 0]
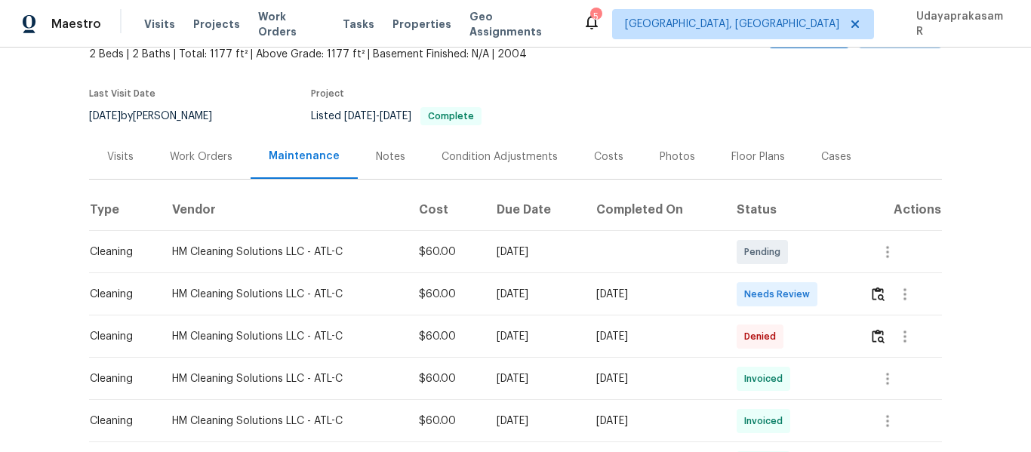
scroll to position [226, 0]
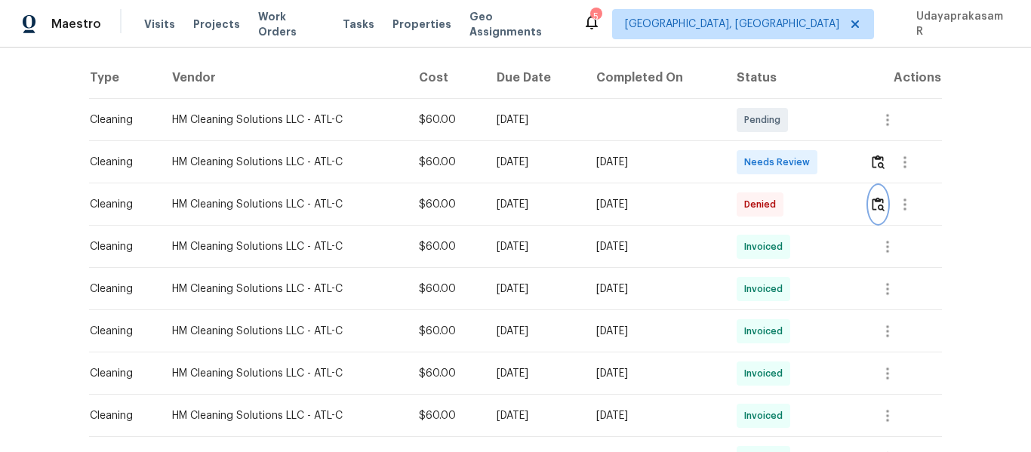
click at [872, 215] on button "button" at bounding box center [877, 204] width 17 height 36
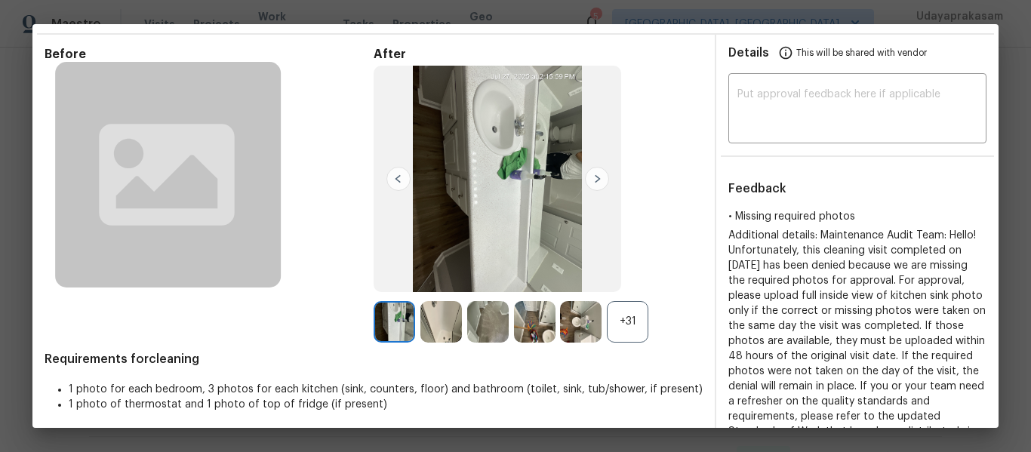
scroll to position [0, 0]
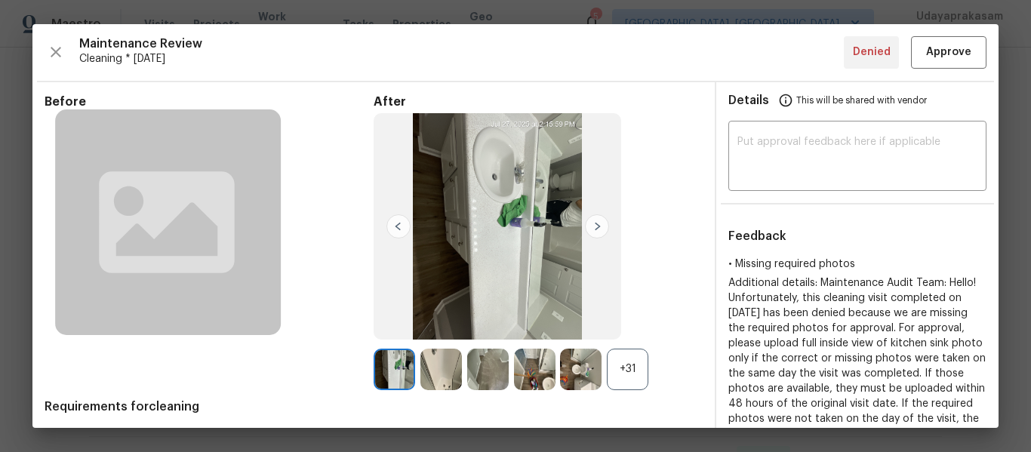
click at [633, 362] on div "+31" at bounding box center [628, 370] width 42 height 42
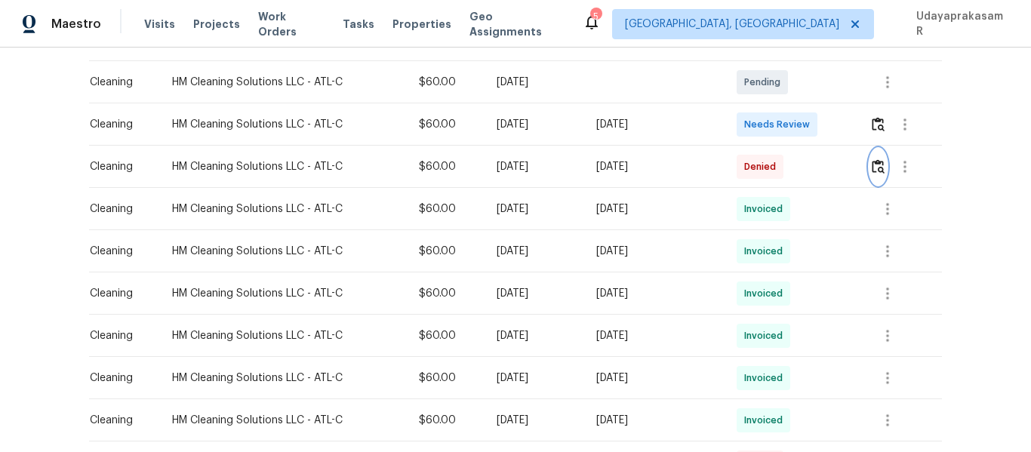
scroll to position [226, 0]
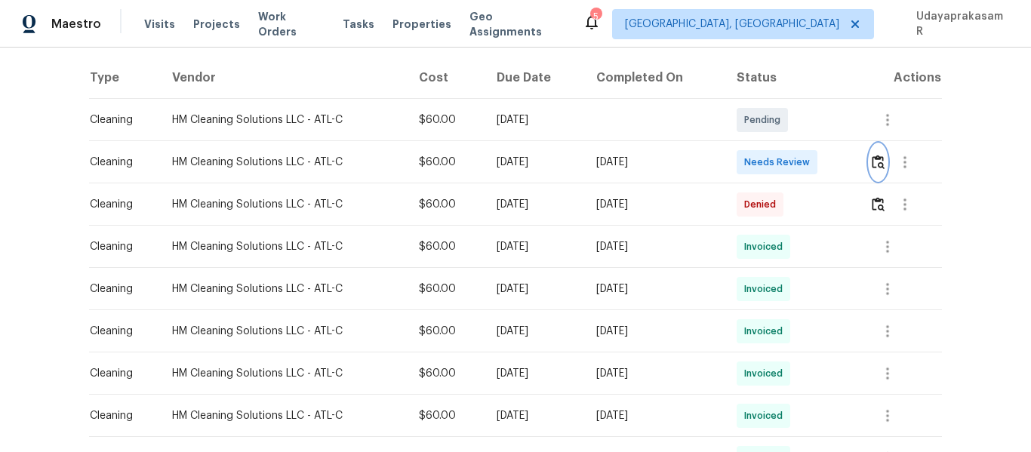
click at [873, 158] on img "button" at bounding box center [878, 162] width 13 height 14
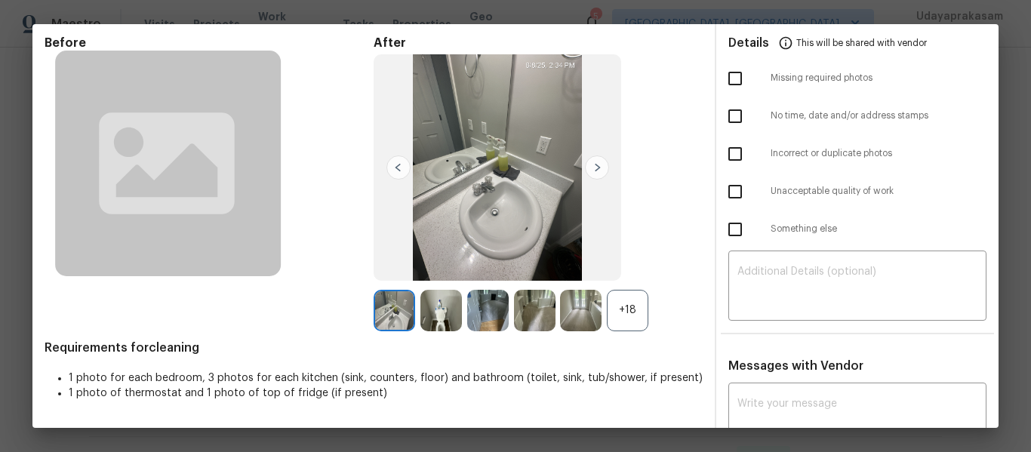
scroll to position [75, 0]
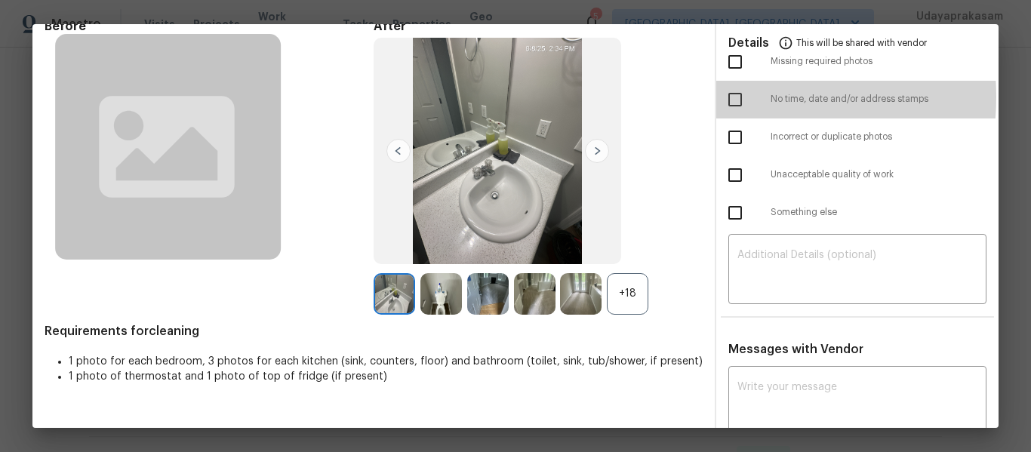
click at [726, 97] on input "checkbox" at bounding box center [735, 100] width 32 height 32
checkbox input "true"
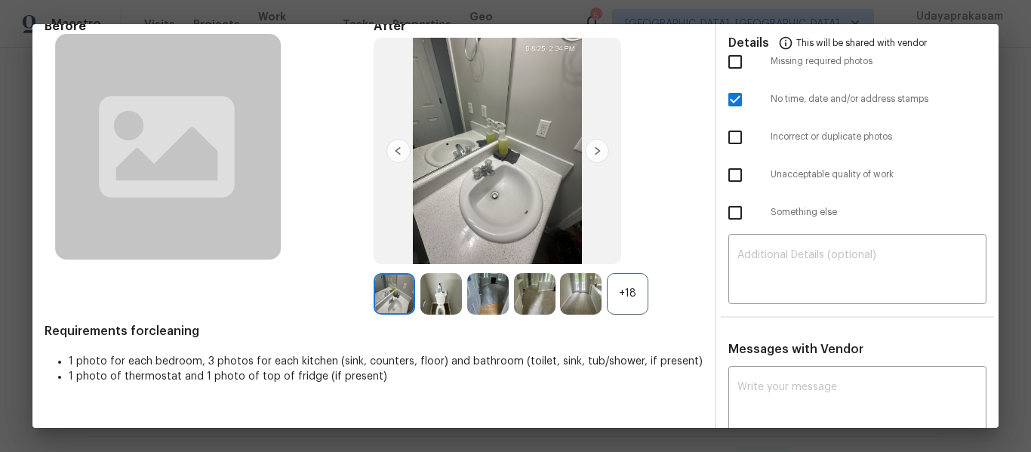
scroll to position [151, 0]
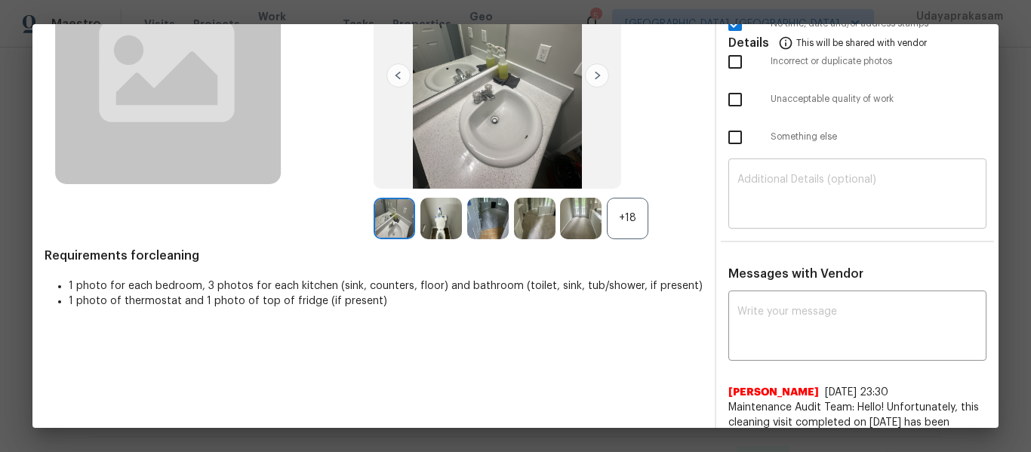
click at [774, 180] on textarea at bounding box center [857, 195] width 240 height 42
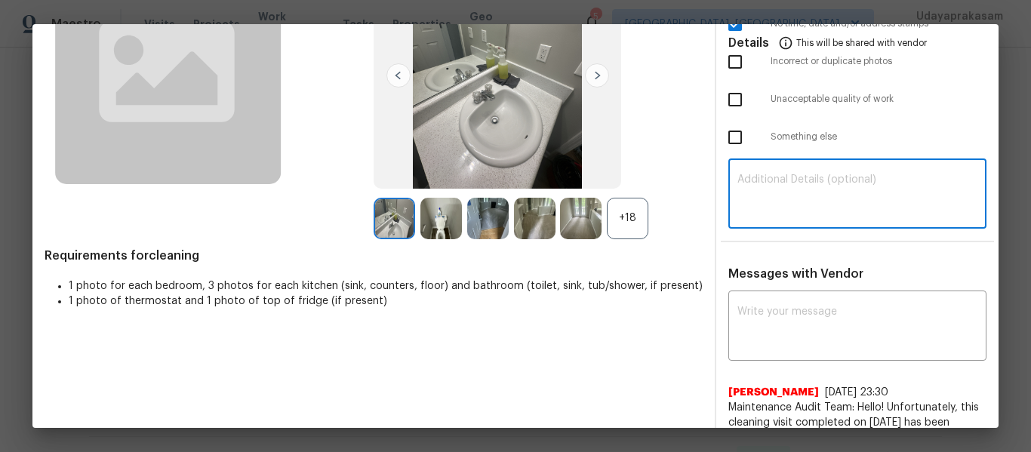
paste textarea "Maintenance Audit Team: Hello! Unfortunately this cleaning visit completed on 0…"
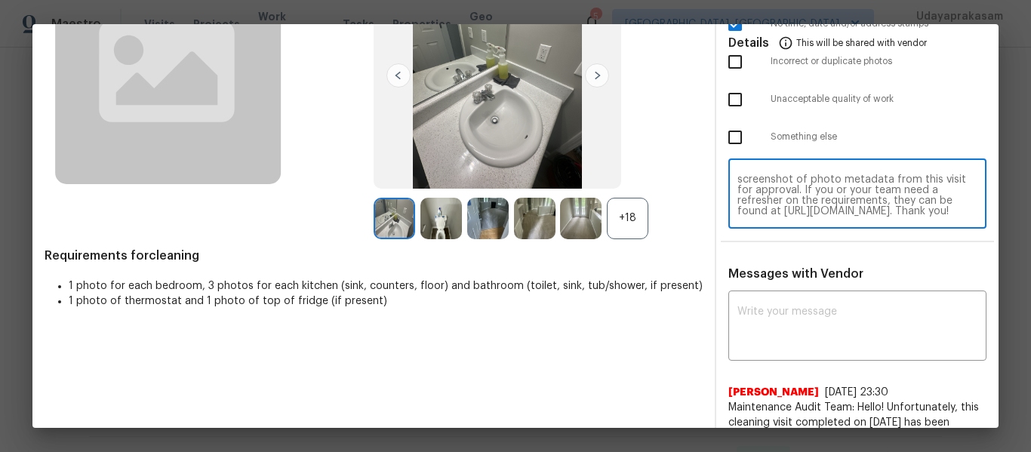
scroll to position [74, 0]
type textarea "Maintenance Audit Team: Hello! Unfortunately this cleaning visit completed on 0…"
click at [832, 308] on textarea at bounding box center [857, 327] width 240 height 42
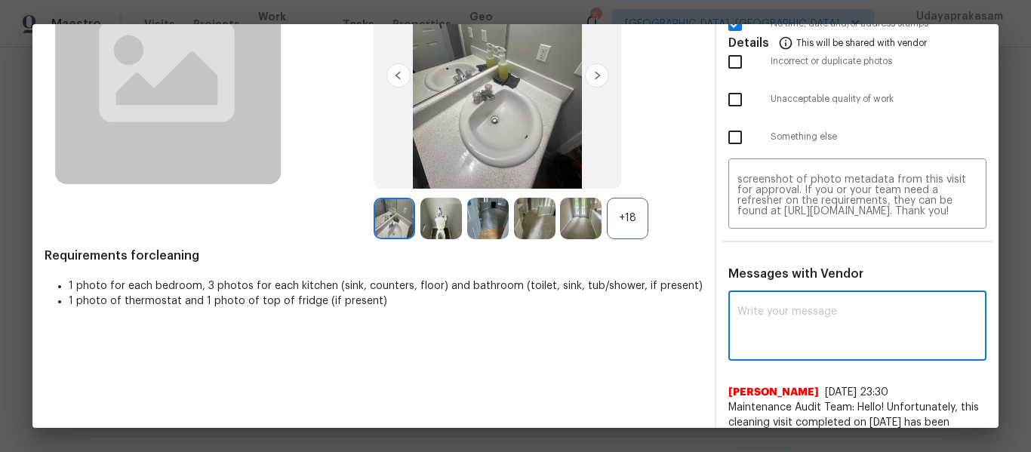
paste textarea "Maintenance Audit Team: Hello! Unfortunately this cleaning visit completed on 0…"
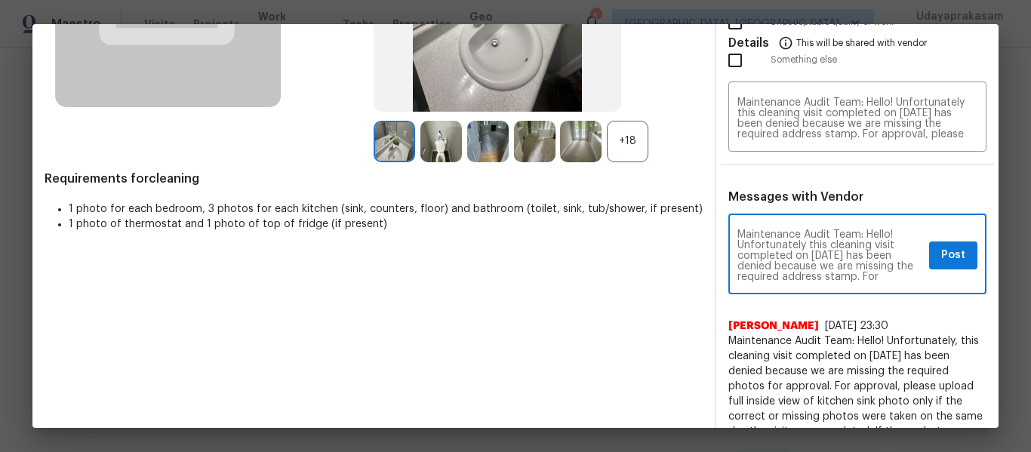
scroll to position [302, 0]
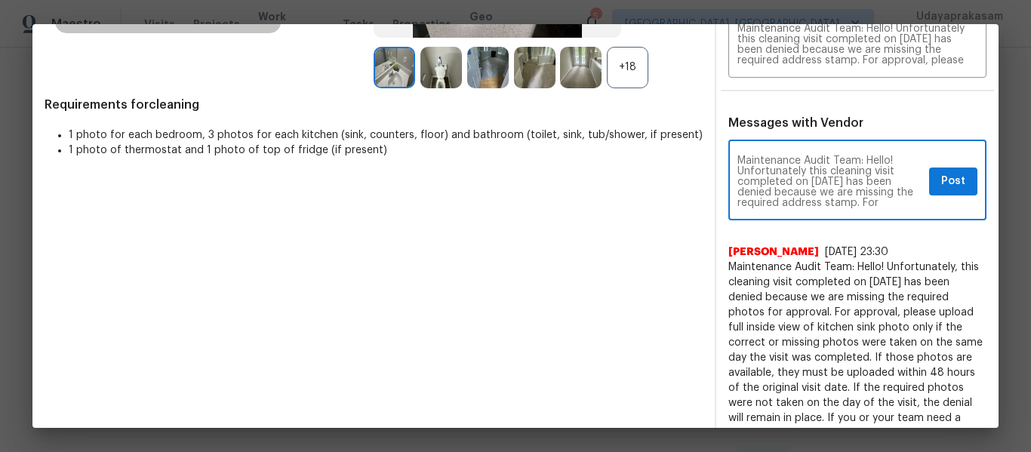
type textarea "Maintenance Audit Team: Hello! Unfortunately this cleaning visit completed on 0…"
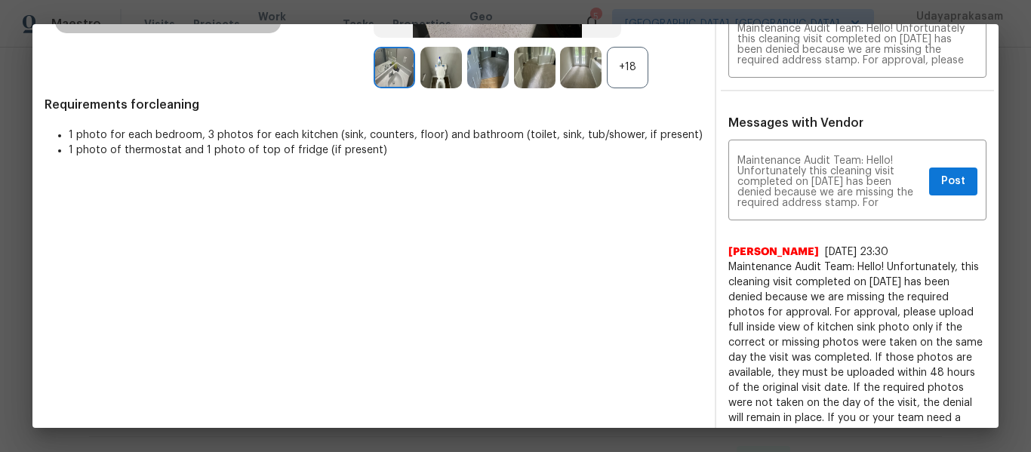
click at [623, 61] on div "+18" at bounding box center [628, 68] width 42 height 42
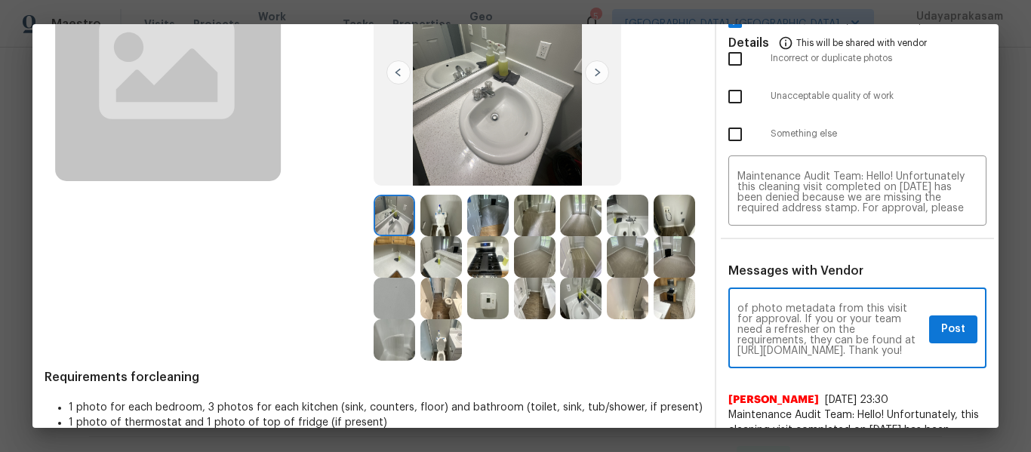
scroll to position [151, 0]
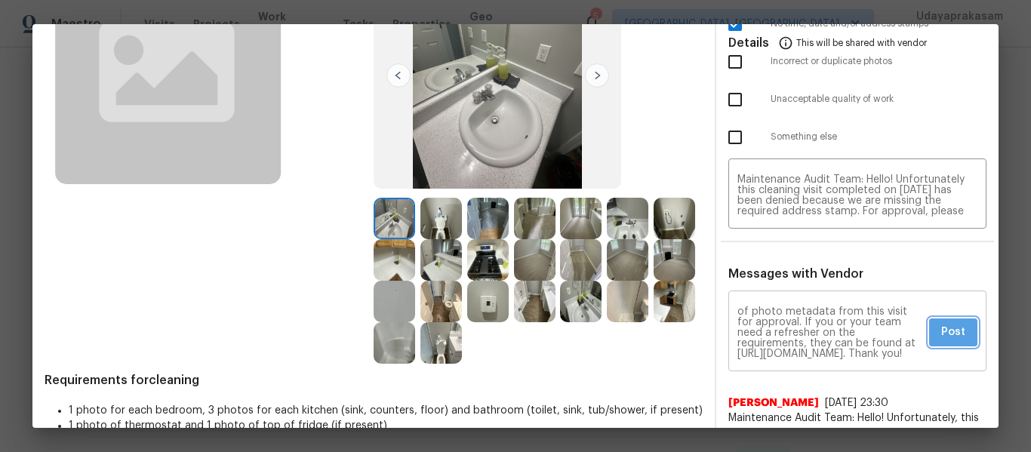
click at [941, 335] on span "Post" at bounding box center [953, 332] width 24 height 19
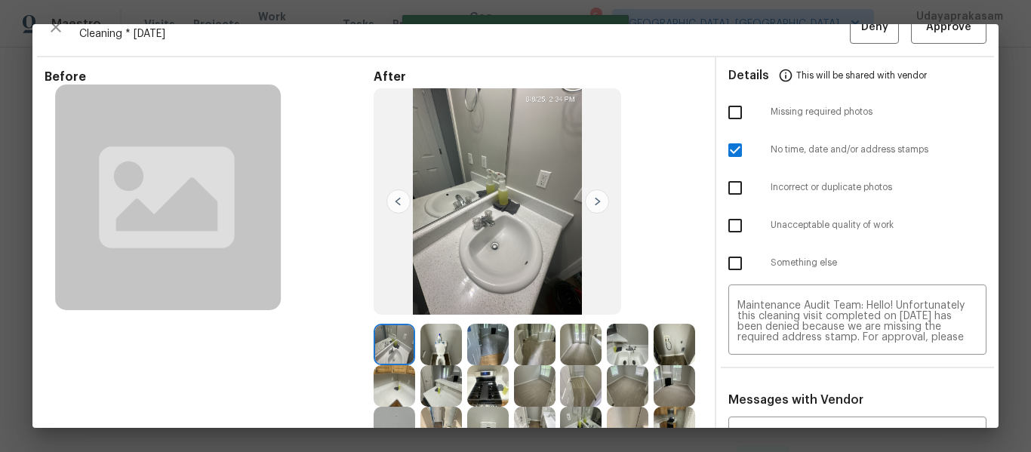
scroll to position [0, 0]
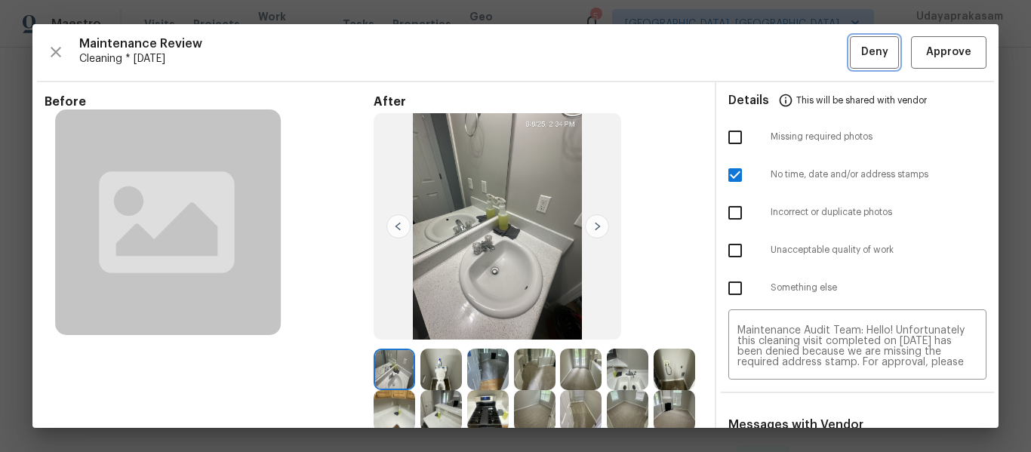
click at [861, 55] on span "Deny" at bounding box center [874, 52] width 27 height 19
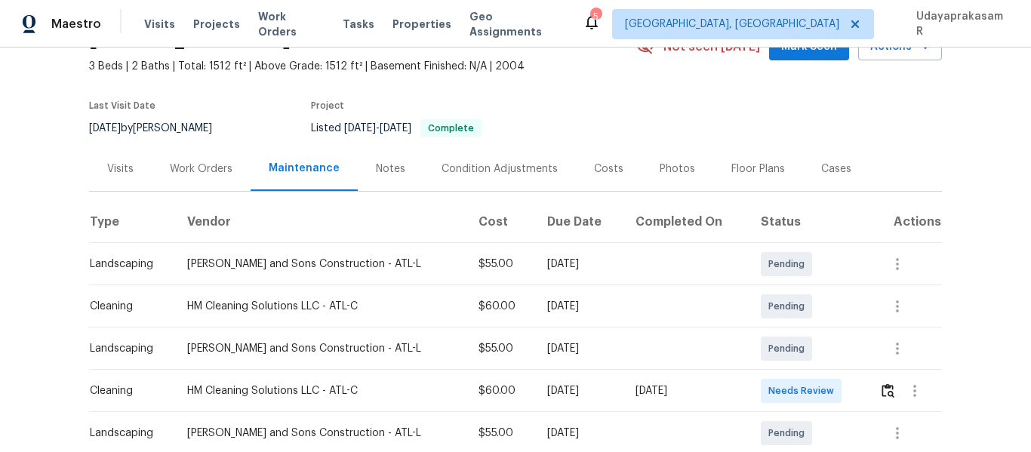
scroll to position [226, 0]
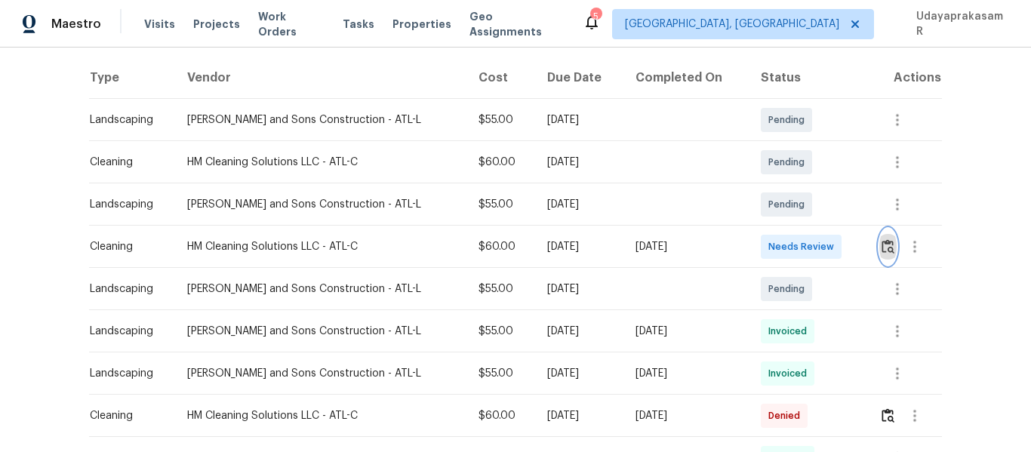
click at [881, 252] on img "button" at bounding box center [887, 246] width 13 height 14
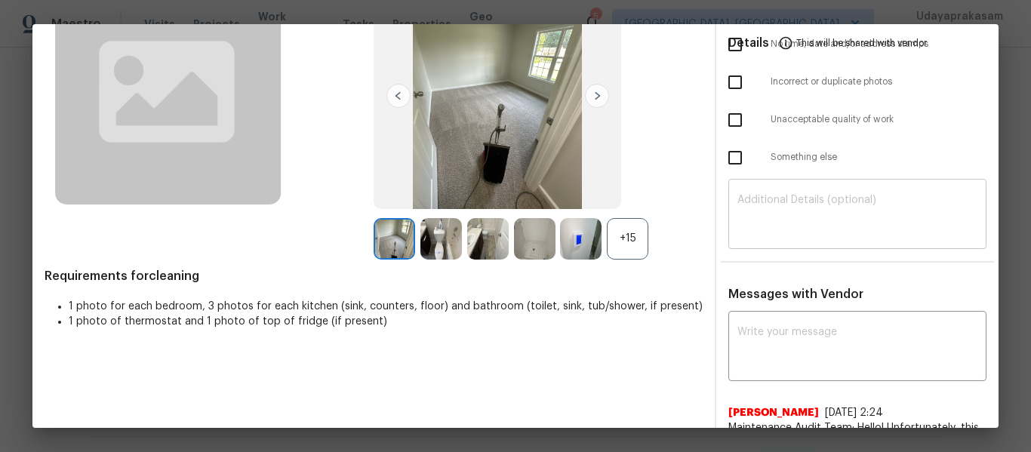
scroll to position [151, 0]
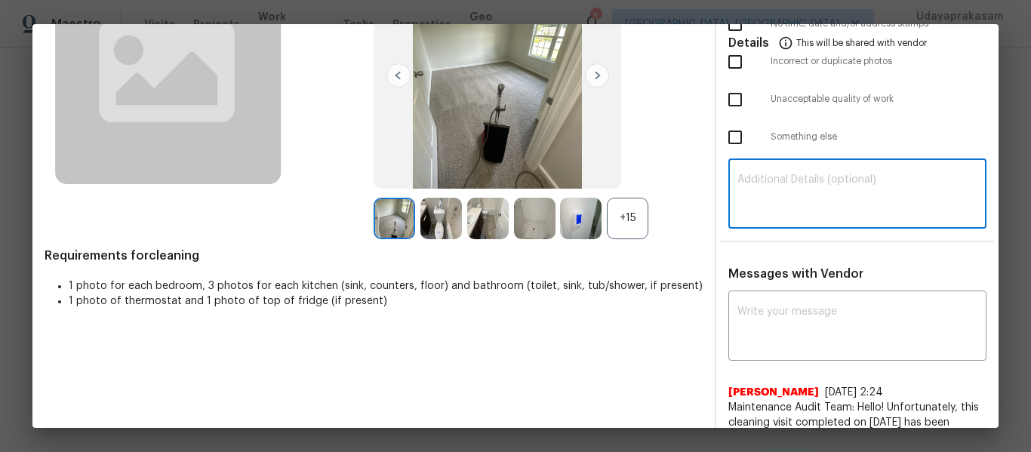
click at [741, 198] on textarea at bounding box center [857, 195] width 240 height 42
paste textarea "Maintenance Audit Team: Hello! Unfortunately, this cleaning visit completed on …"
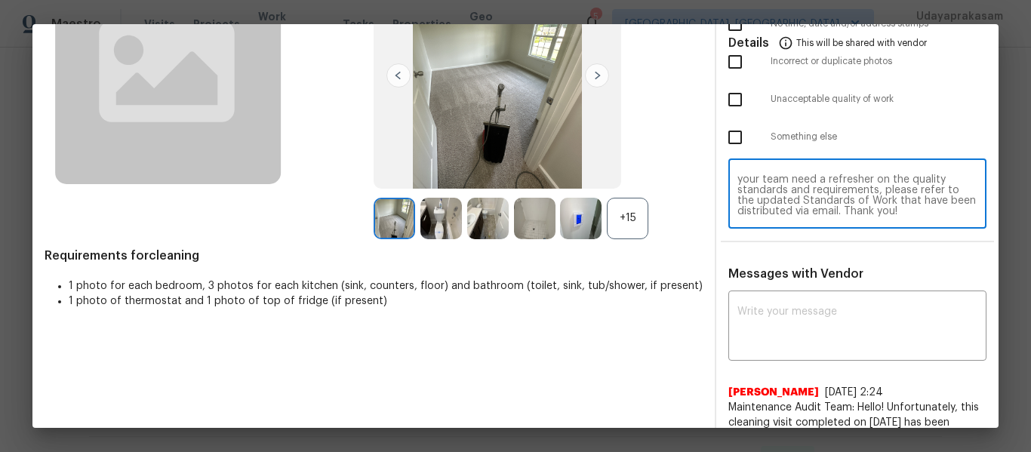
scroll to position [0, 0]
type textarea "Maintenance Audit Team: Hello! Unfortunately, this cleaning visit completed on …"
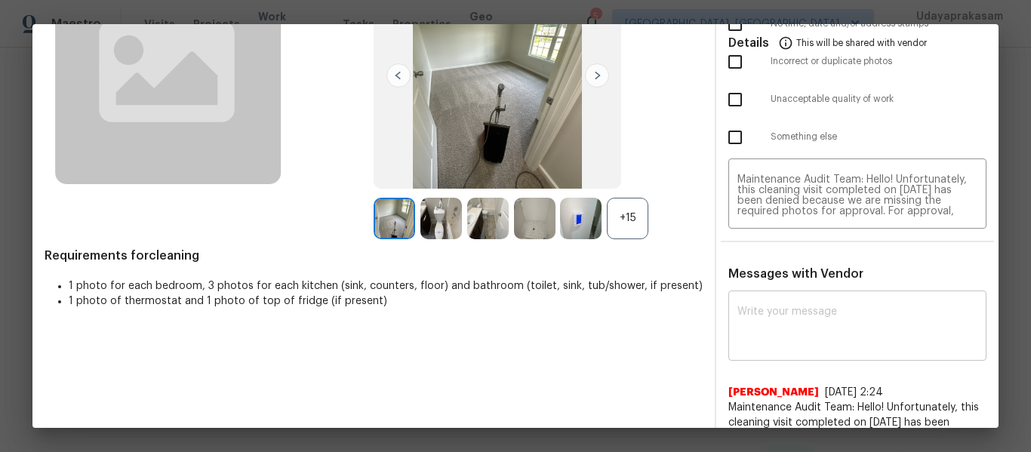
click at [772, 294] on div "x ​" at bounding box center [857, 327] width 258 height 66
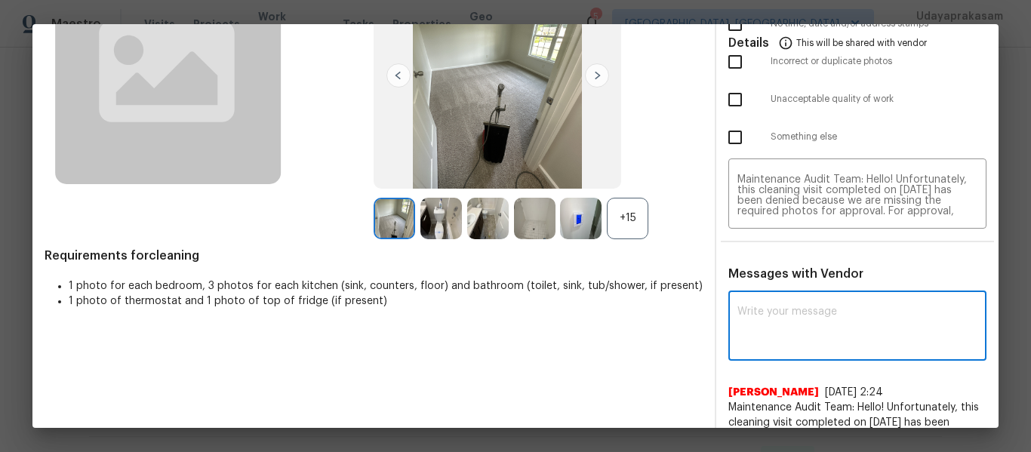
paste textarea "Maintenance Audit Team: Hello! Unfortunately, this cleaning visit completed on …"
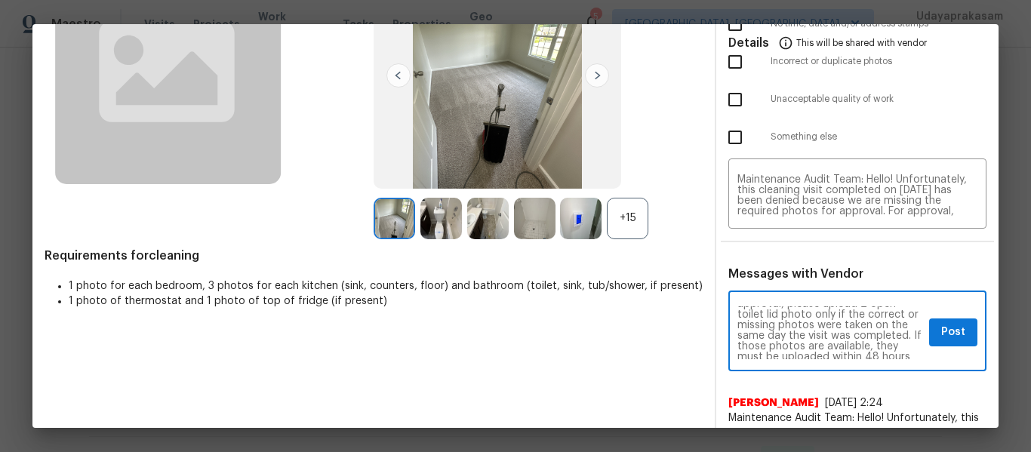
scroll to position [91, 0]
type textarea "Maintenance Audit Team: Hello! Unfortunately, this cleaning visit completed on …"
click at [941, 329] on span "Post" at bounding box center [953, 332] width 24 height 19
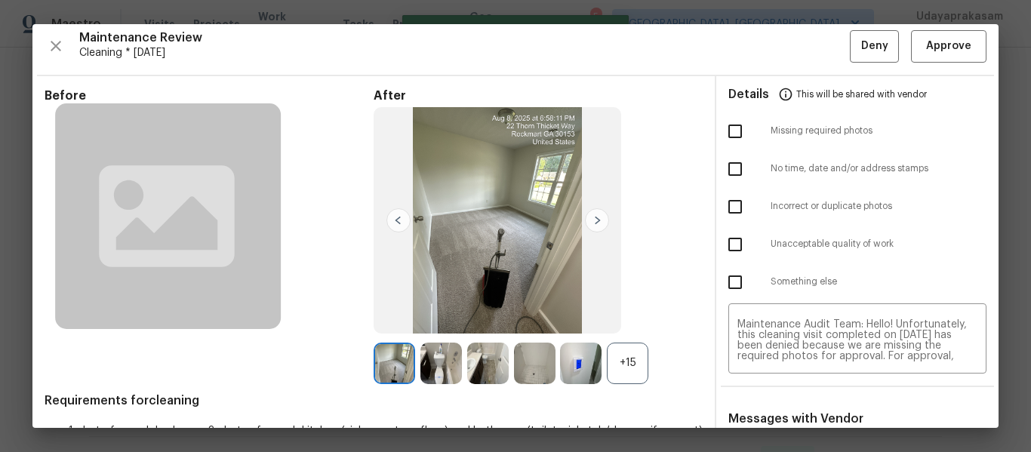
scroll to position [0, 0]
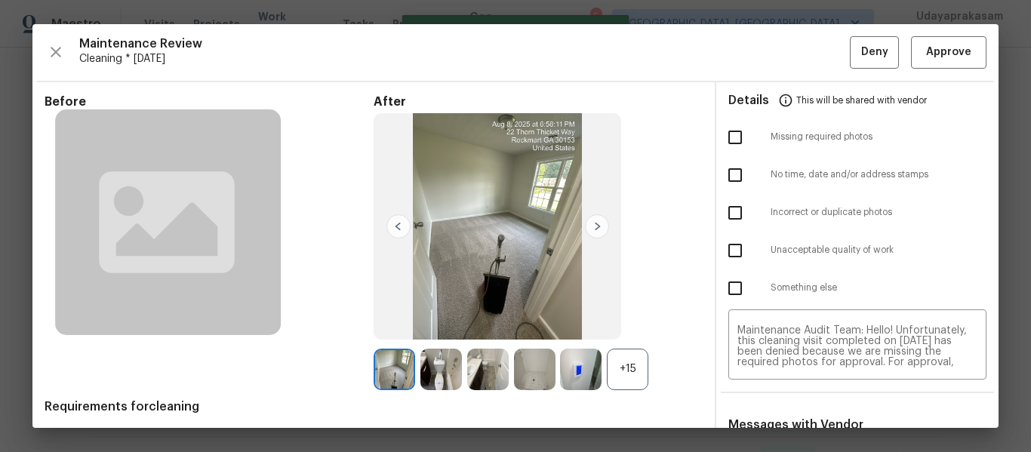
click at [722, 135] on input "checkbox" at bounding box center [735, 138] width 32 height 32
checkbox input "true"
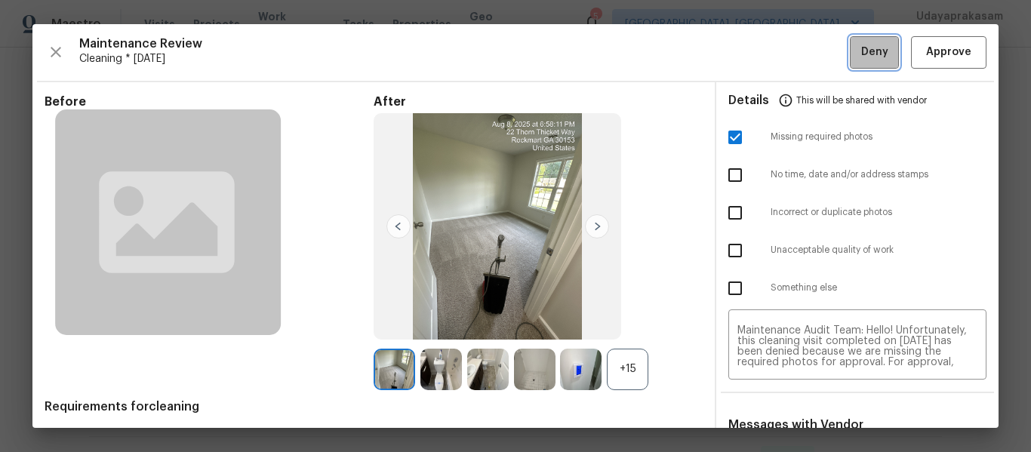
click at [850, 58] on button "Deny" at bounding box center [874, 52] width 49 height 32
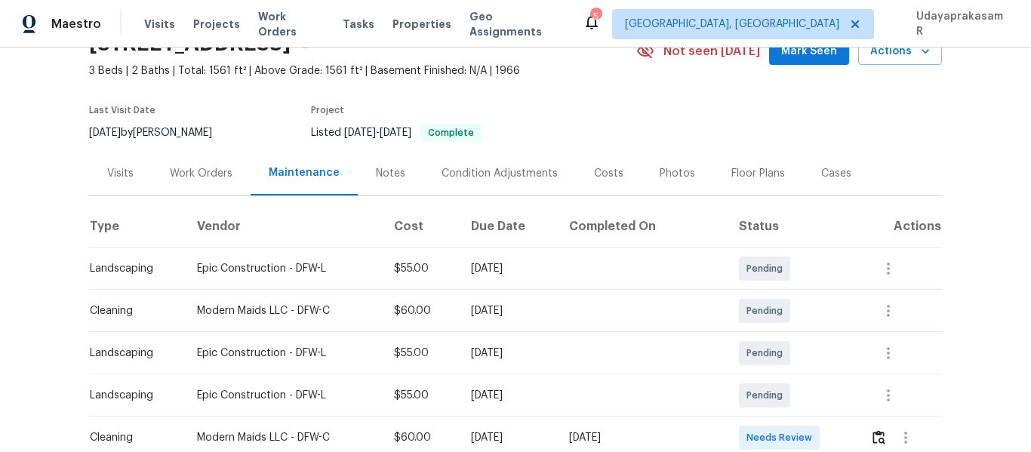
scroll to position [151, 0]
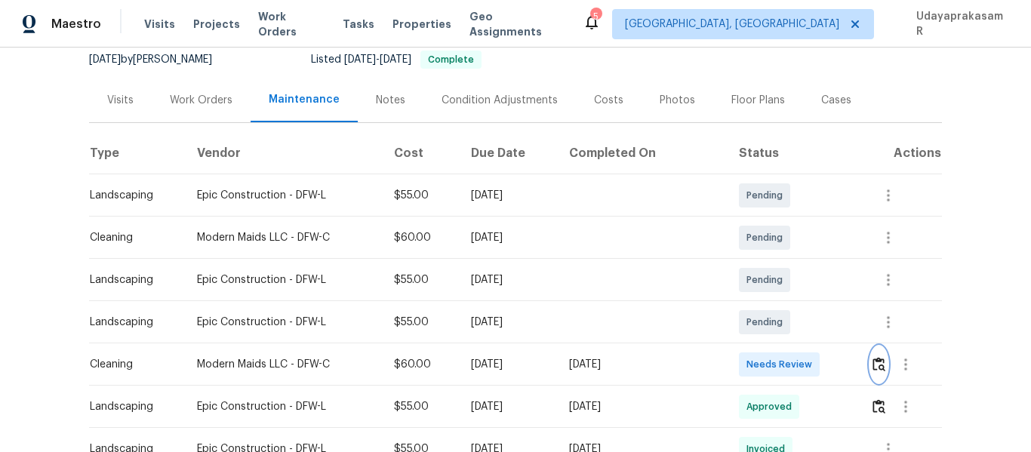
click at [873, 362] on img "button" at bounding box center [878, 364] width 13 height 14
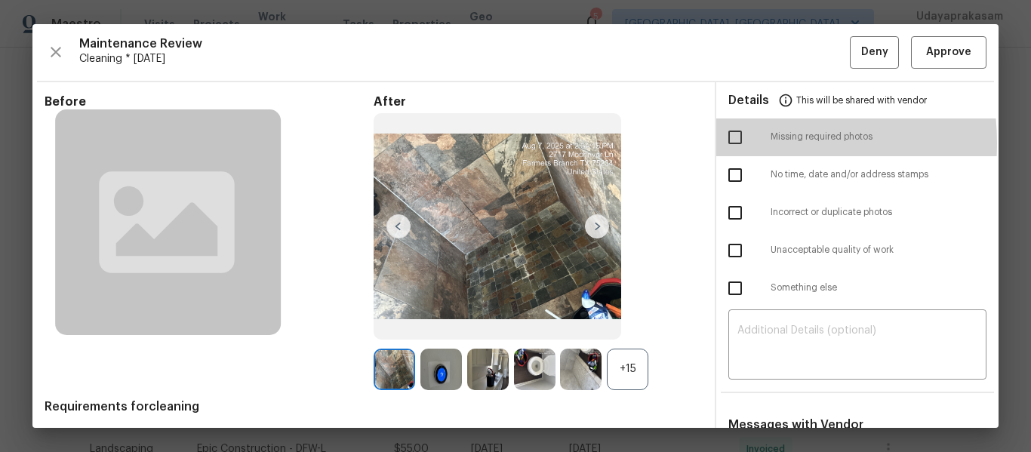
click at [731, 143] on input "checkbox" at bounding box center [735, 138] width 32 height 32
checkbox input "true"
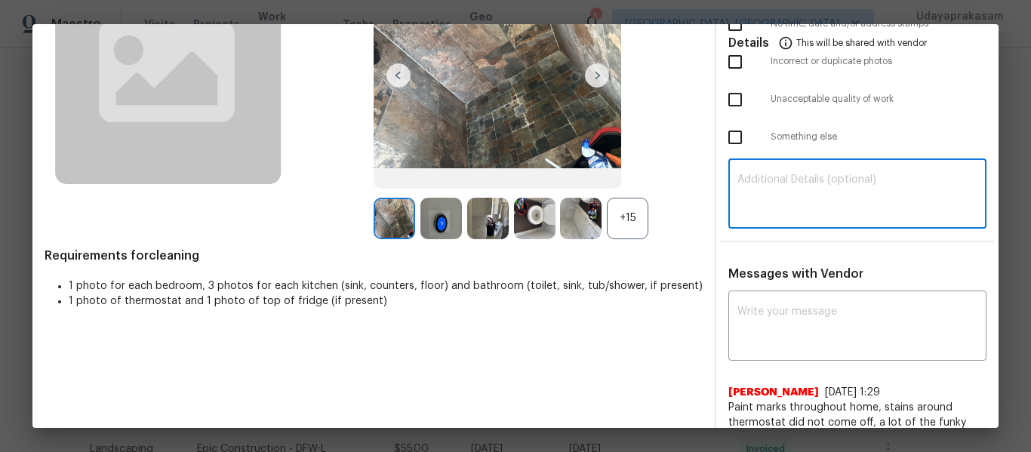
click at [767, 194] on textarea at bounding box center [857, 195] width 240 height 42
paste textarea "Maintenance Audit Team: Hello! Unfortunately, this cleaning visit completed on …"
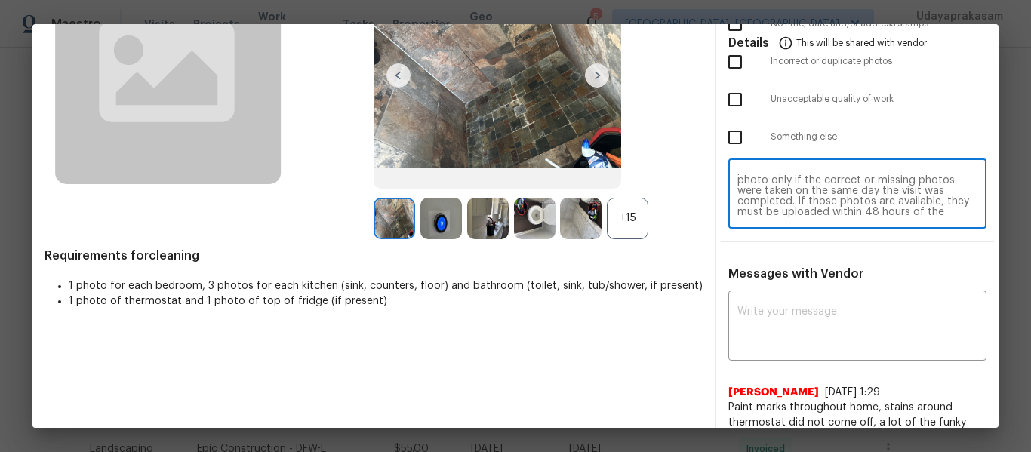
scroll to position [0, 0]
type textarea "Maintenance Audit Team: Hello! Unfortunately, this cleaning visit completed on …"
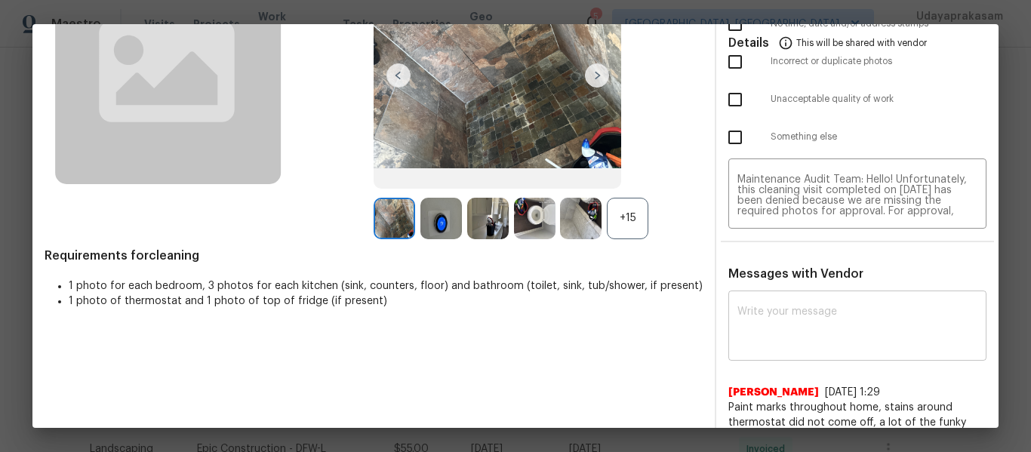
click at [817, 352] on div "x ​" at bounding box center [857, 327] width 258 height 66
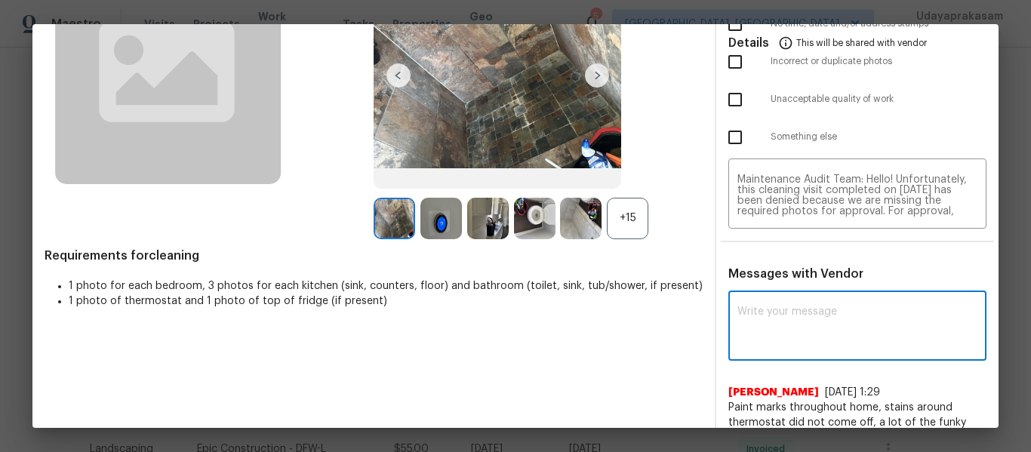
paste textarea "Maintenance Audit Team: Hello! Unfortunately, this cleaning visit completed on …"
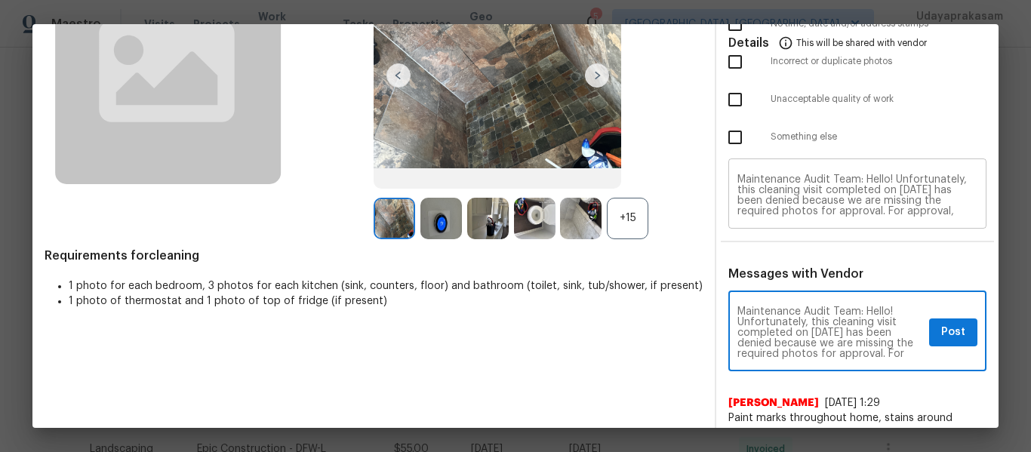
type textarea "Maintenance Audit Team: Hello! Unfortunately, this cleaning visit completed on …"
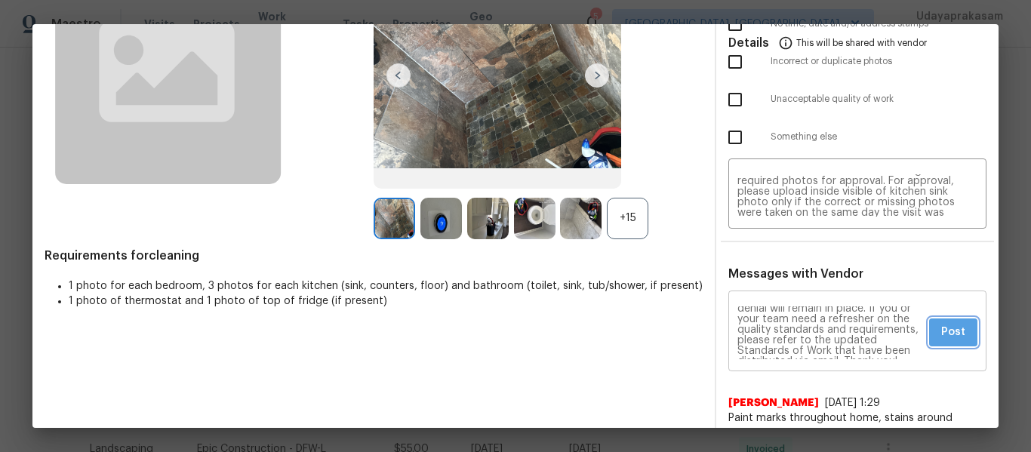
click at [951, 333] on span "Post" at bounding box center [953, 332] width 24 height 19
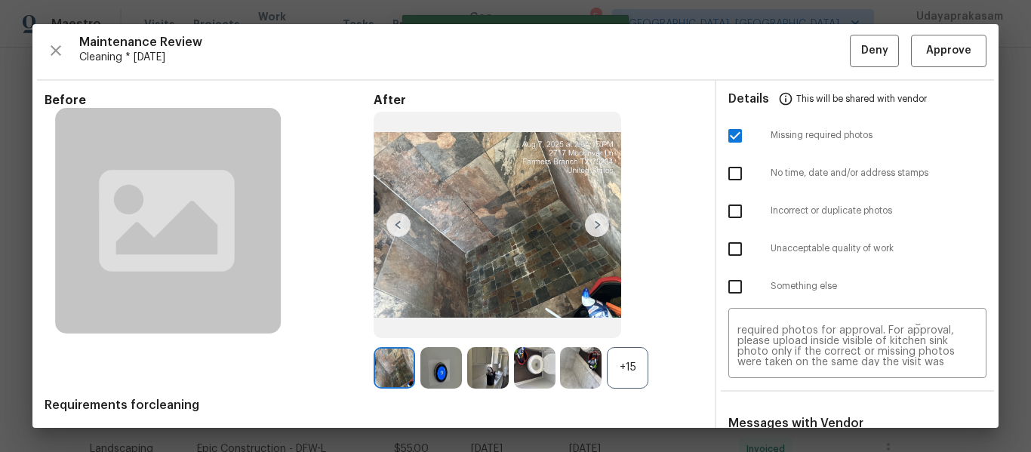
scroll to position [0, 0]
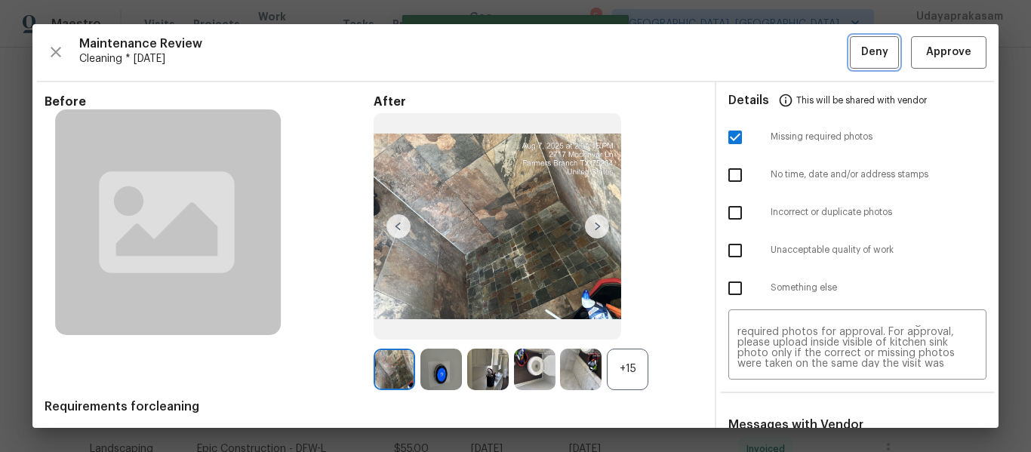
click at [850, 60] on button "Deny" at bounding box center [874, 52] width 49 height 32
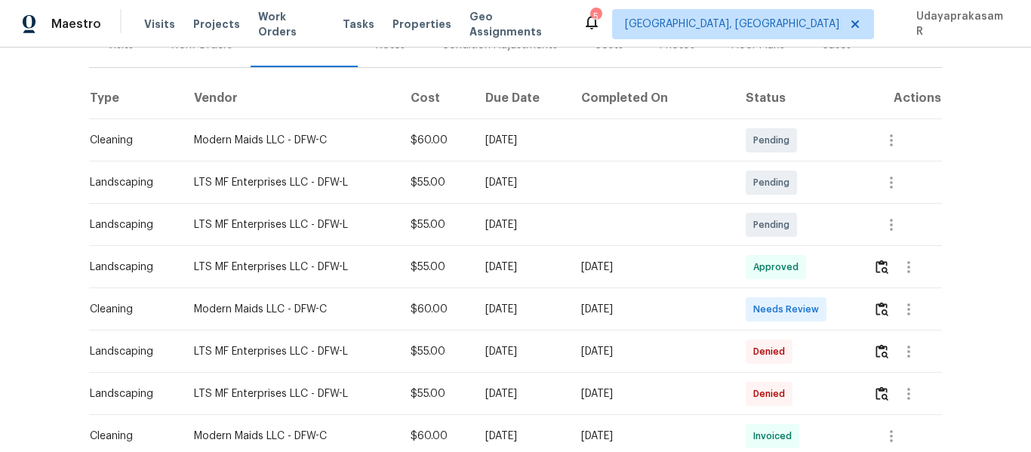
scroll to position [226, 0]
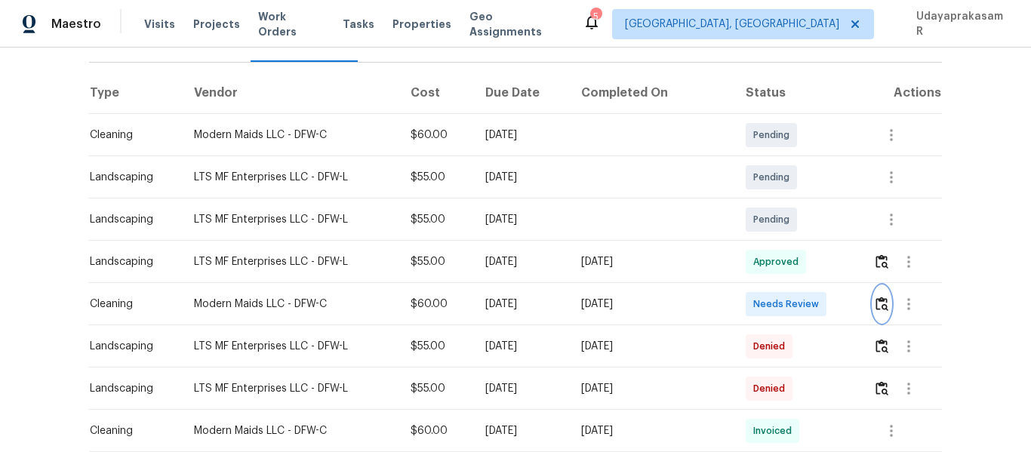
click at [875, 297] on img "button" at bounding box center [881, 304] width 13 height 14
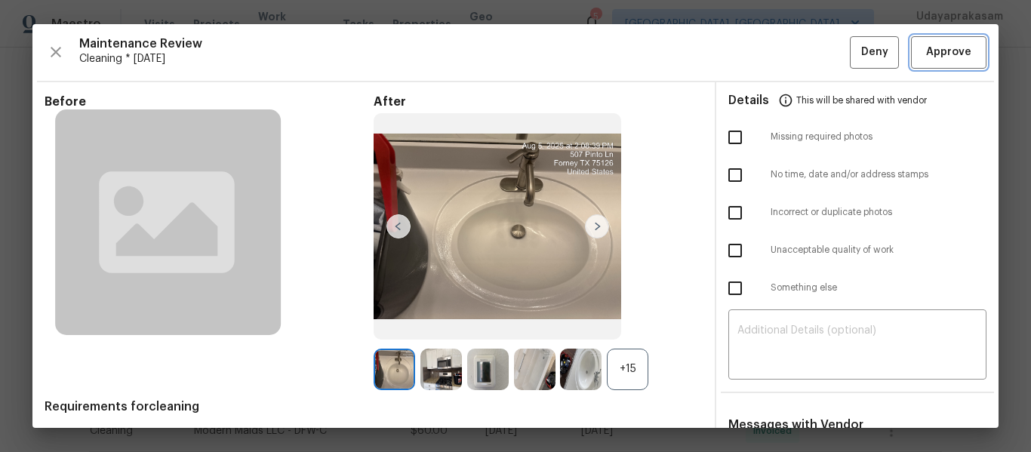
click at [932, 45] on span "Approve" at bounding box center [948, 52] width 45 height 19
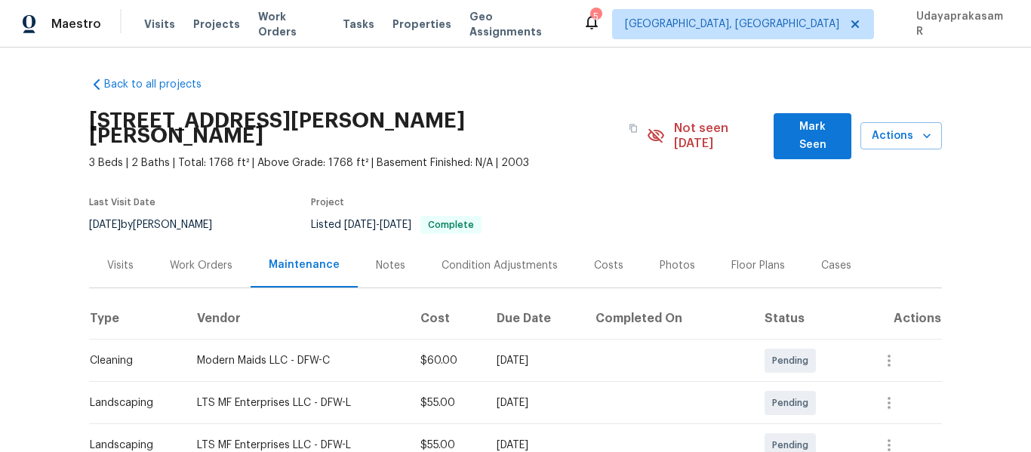
scroll to position [0, 0]
